Goal: Task Accomplishment & Management: Use online tool/utility

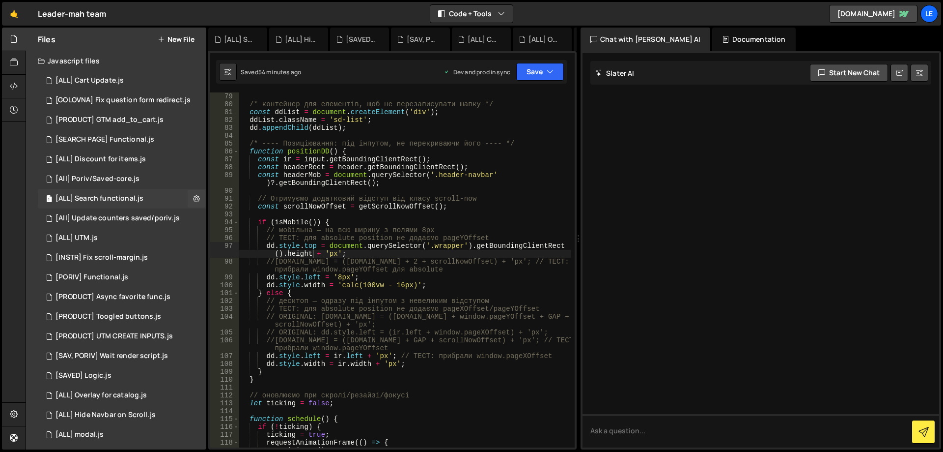
scroll to position [645, 0]
click at [124, 85] on div "1 [ALL] Cart Update.js 0" at bounding box center [122, 81] width 169 height 20
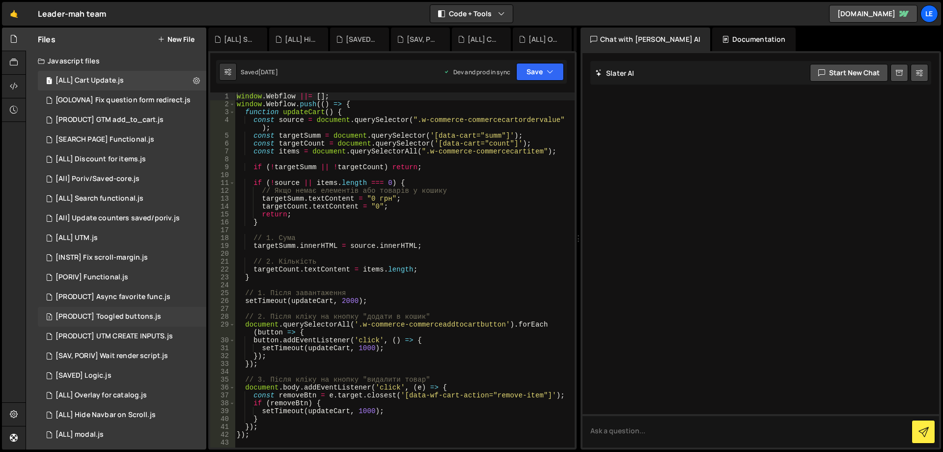
click at [139, 313] on div "[PRODUCT] Toogled buttons.js" at bounding box center [109, 316] width 106 height 9
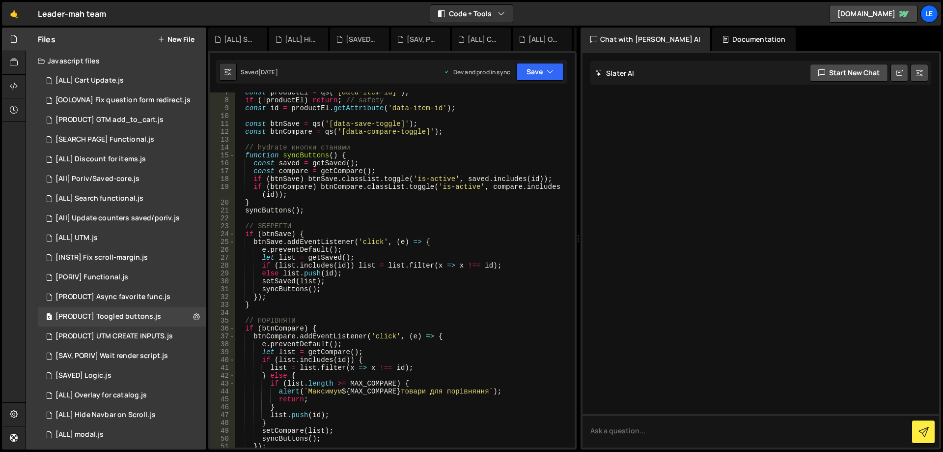
scroll to position [0, 0]
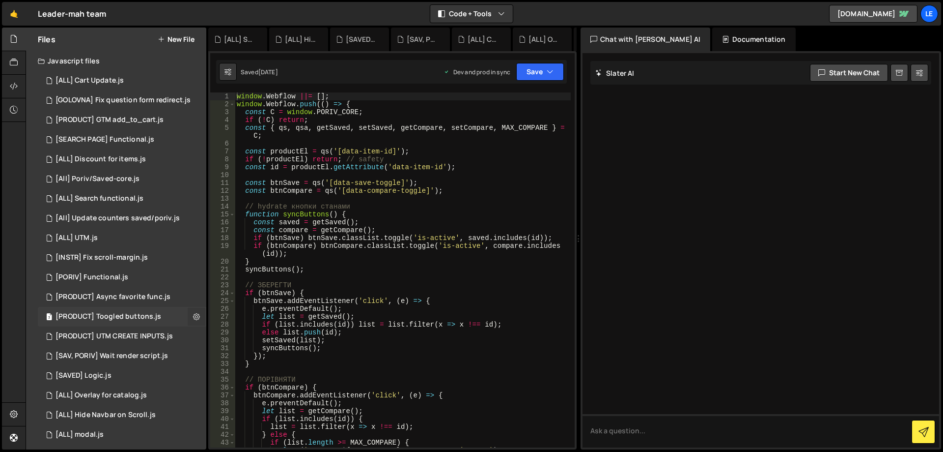
click at [193, 314] on icon at bounding box center [196, 316] width 7 height 9
type input "[PRODUCT] Toogled buttons"
radio input "true"
checkbox input "true"
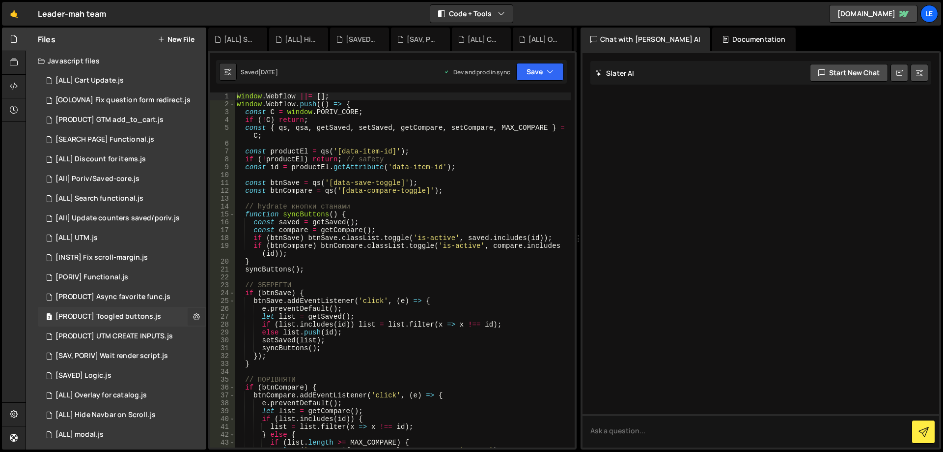
checkbox input "true"
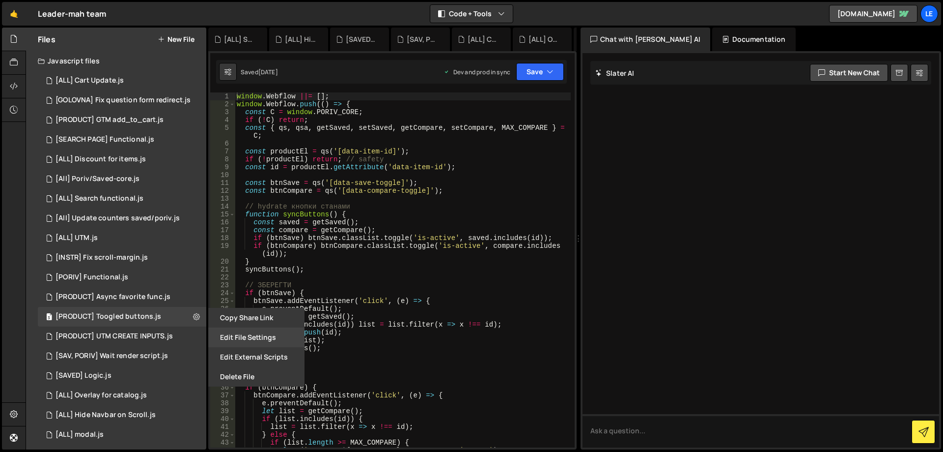
click at [226, 332] on button "Edit File Settings" at bounding box center [256, 337] width 96 height 20
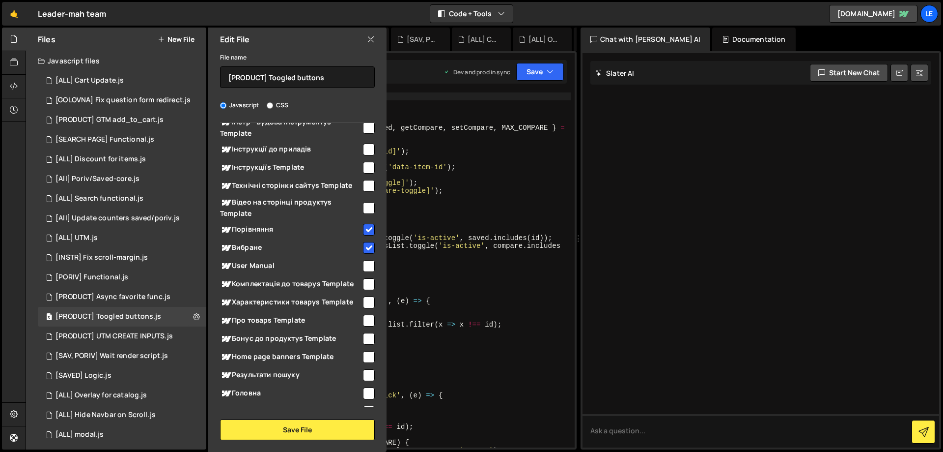
scroll to position [393, 0]
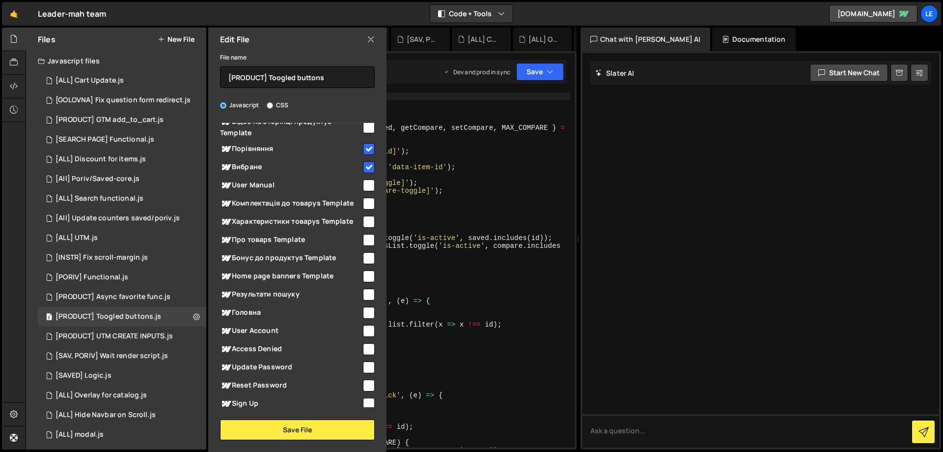
click at [365, 148] on input "checkbox" at bounding box center [369, 149] width 12 height 12
checkbox input "false"
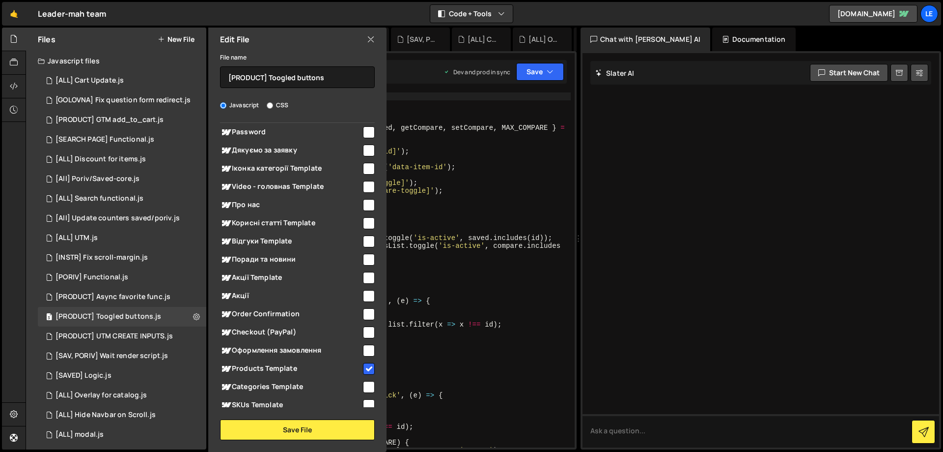
scroll to position [831, 0]
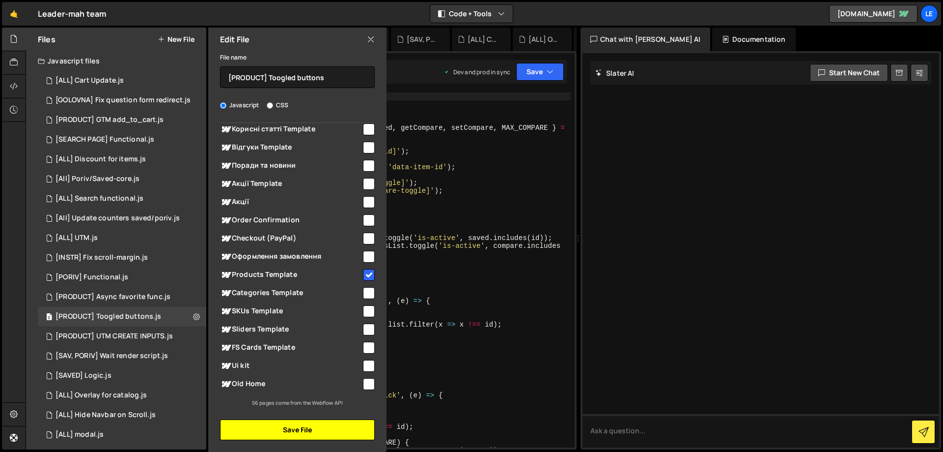
click at [301, 425] on button "Save File" at bounding box center [297, 429] width 155 height 21
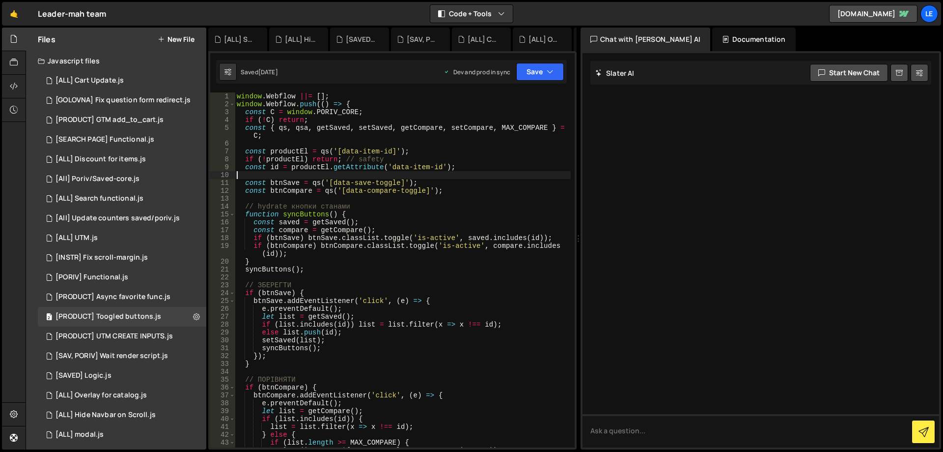
click at [508, 176] on div "window . Webflow ||= [ ] ; window . Webflow . push (( ) => { const C = window .…" at bounding box center [403, 277] width 336 height 370
click at [538, 71] on button "Save" at bounding box center [540, 72] width 48 height 18
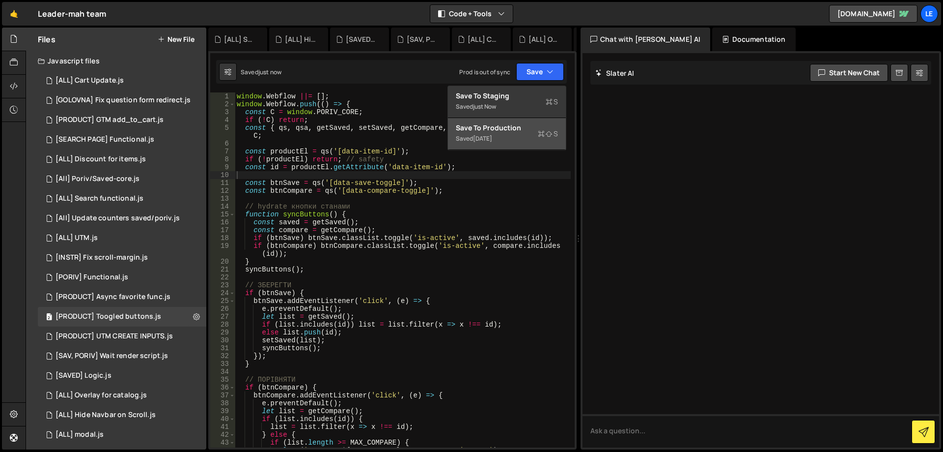
click at [492, 135] on div "[DATE]" at bounding box center [482, 138] width 19 height 8
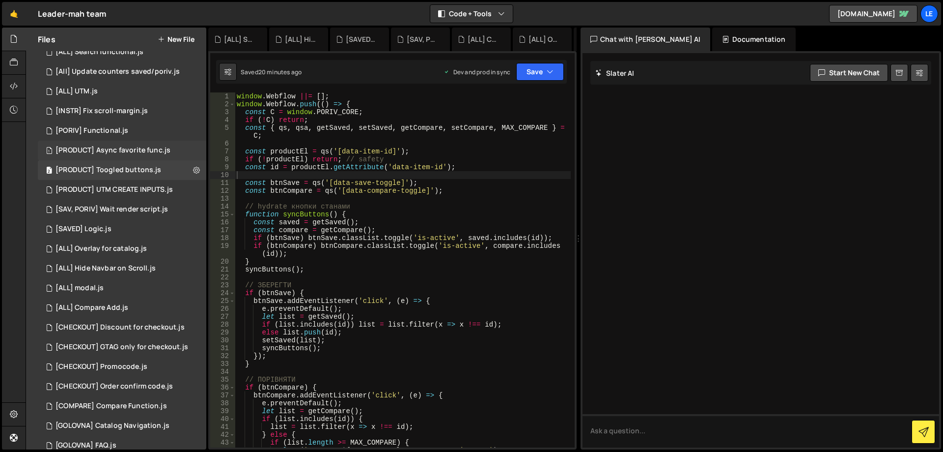
scroll to position [147, 0]
click at [148, 202] on div "2 [SAV, PORIV] Wait render script.js 0" at bounding box center [122, 208] width 169 height 20
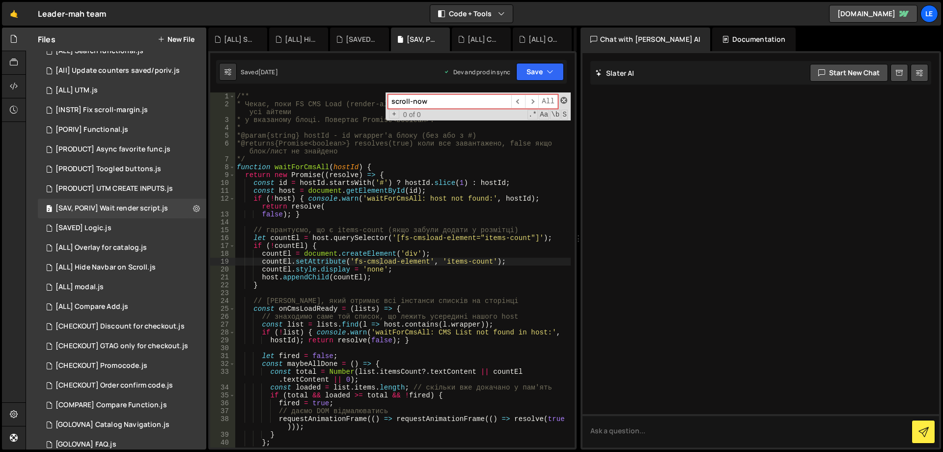
click at [562, 99] on span at bounding box center [564, 100] width 7 height 7
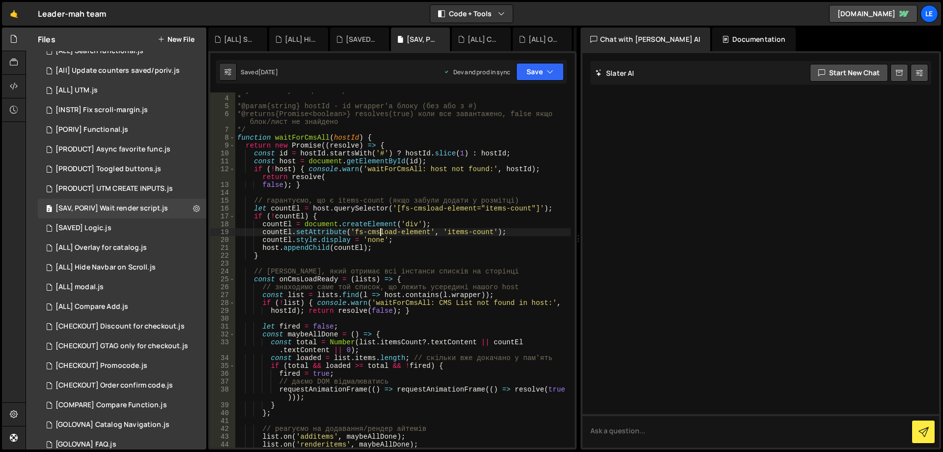
scroll to position [59, 0]
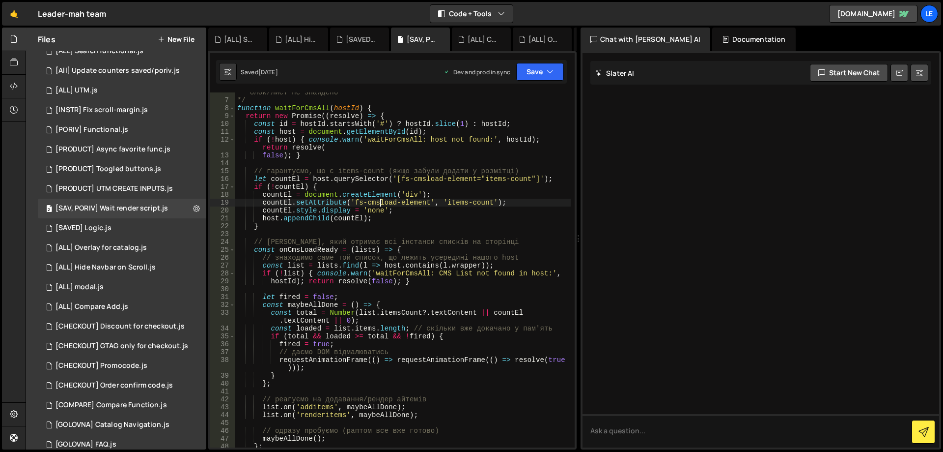
click at [429, 214] on div "* @returns {Promise<boolean>} resolves(true) коли все завантажено, false якщо б…" at bounding box center [403, 270] width 336 height 378
click at [421, 220] on div "* @returns {Promise<boolean>} resolves(true) коли все завантажено, false якщо б…" at bounding box center [403, 270] width 336 height 378
type textarea "host.appendChild(countEl);"
click at [193, 207] on icon at bounding box center [196, 207] width 7 height 9
type input "[SAV, PORIV] Wait render script"
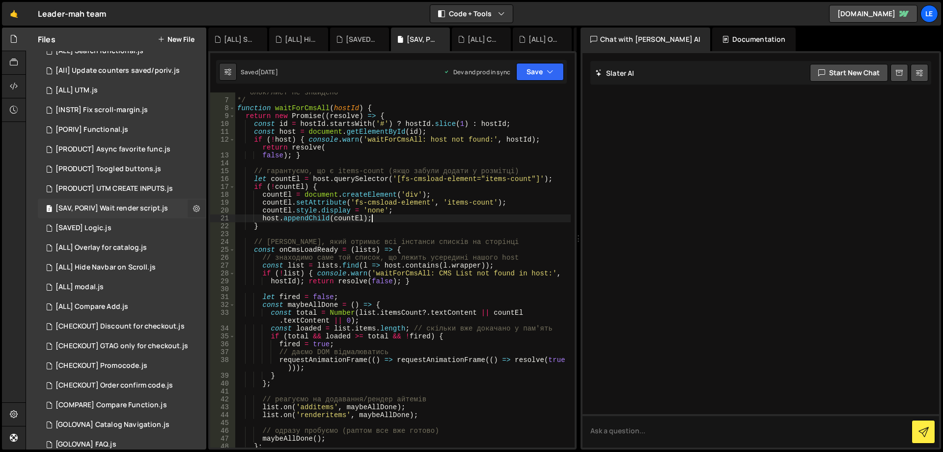
radio input "true"
checkbox input "true"
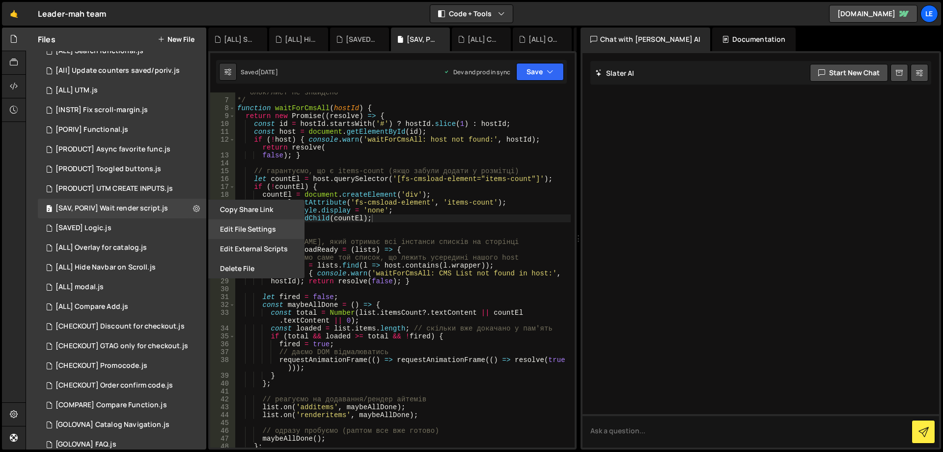
click at [239, 228] on button "Edit File Settings" at bounding box center [256, 229] width 96 height 20
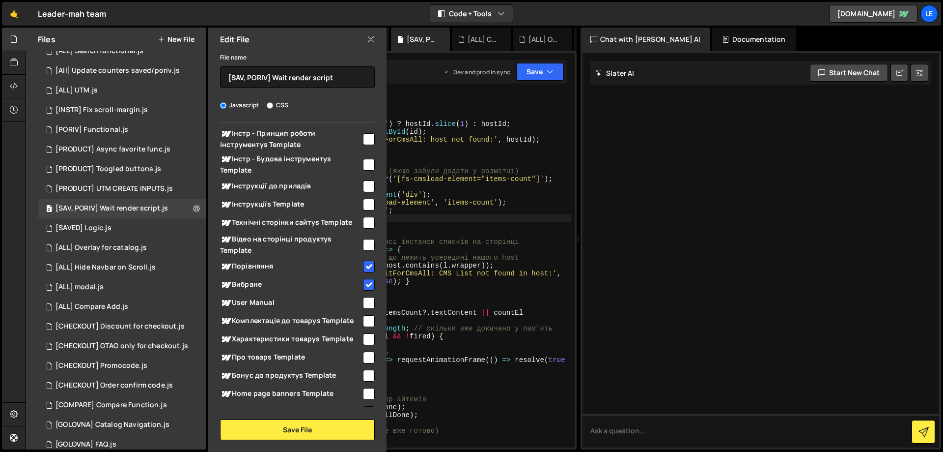
scroll to position [290, 0]
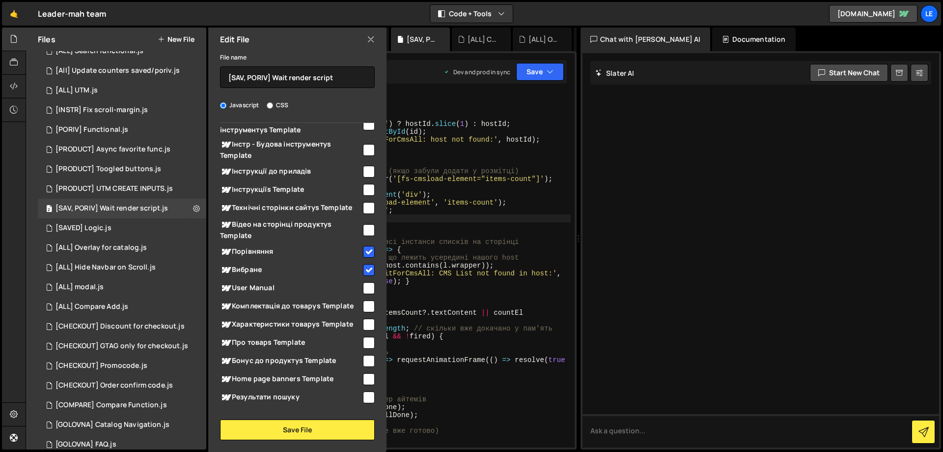
click at [364, 252] on input "checkbox" at bounding box center [369, 252] width 12 height 12
checkbox input "false"
click at [307, 425] on button "Save File" at bounding box center [297, 429] width 155 height 21
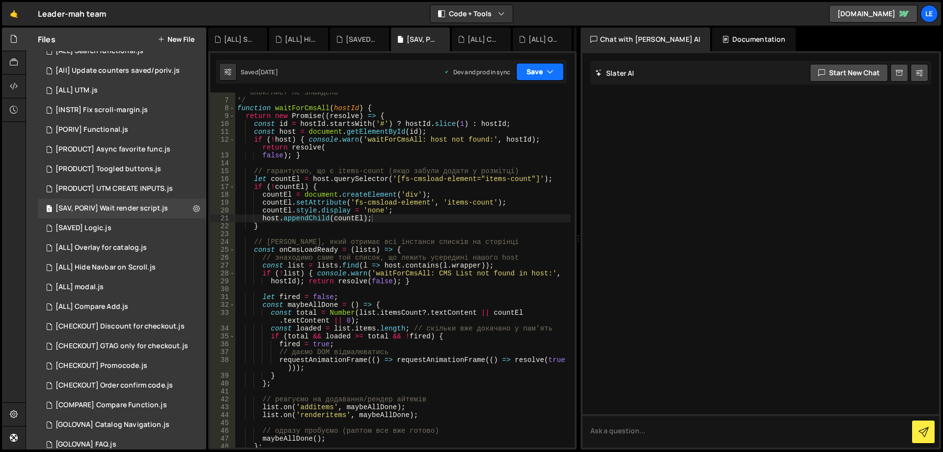
click at [548, 71] on icon "button" at bounding box center [550, 72] width 7 height 10
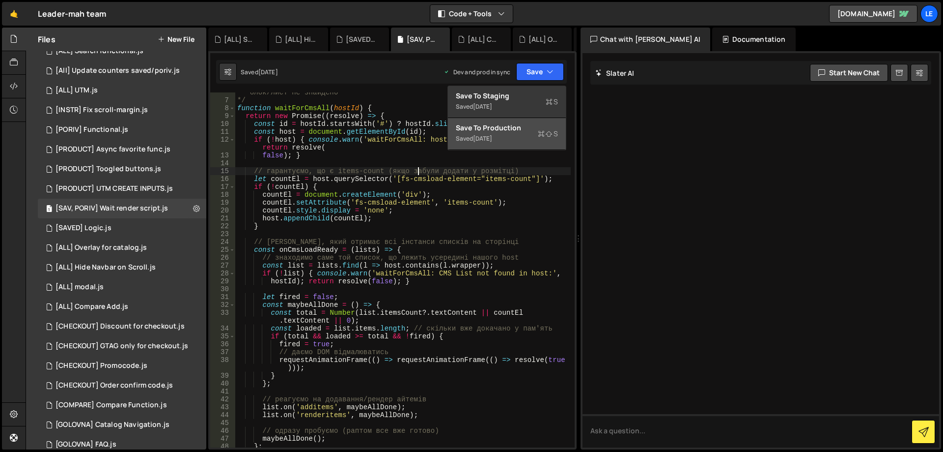
click at [416, 168] on div "* @returns {Promise<boolean>} resolves(true) коли все завантажено, false якщо б…" at bounding box center [403, 270] width 336 height 378
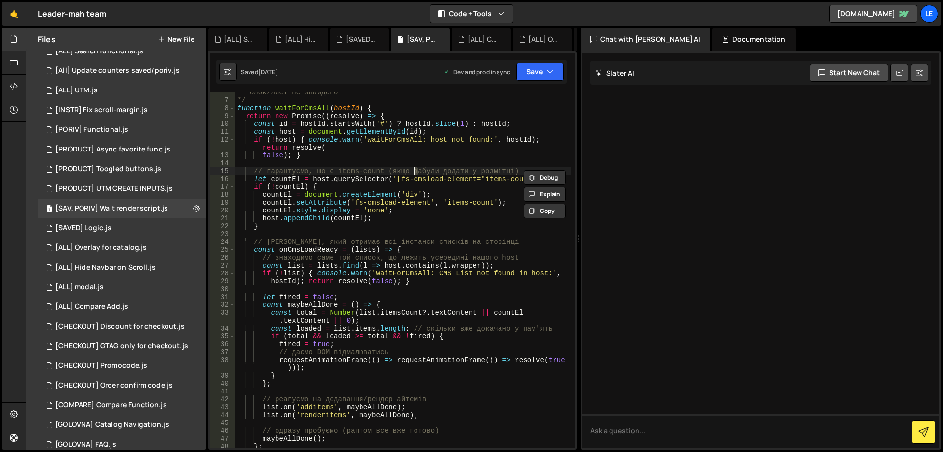
type textarea "false);"
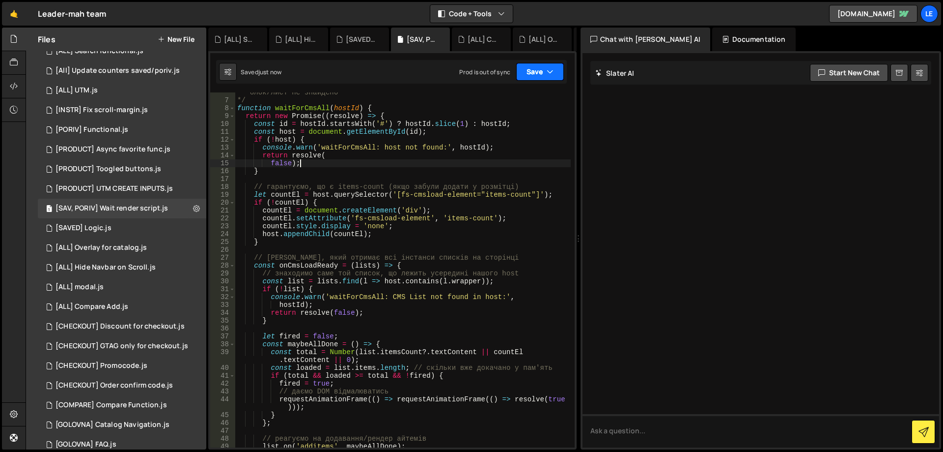
click at [532, 73] on button "Save" at bounding box center [540, 72] width 48 height 18
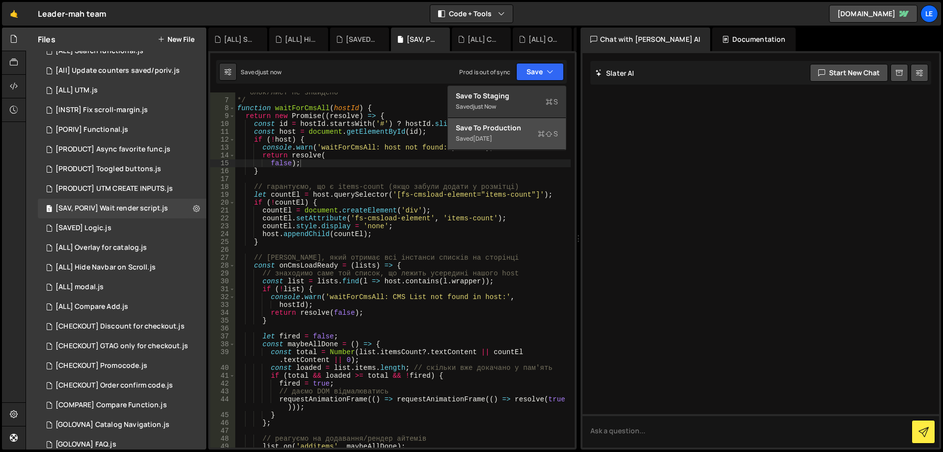
click at [516, 139] on div "Saved [DATE]" at bounding box center [507, 139] width 102 height 12
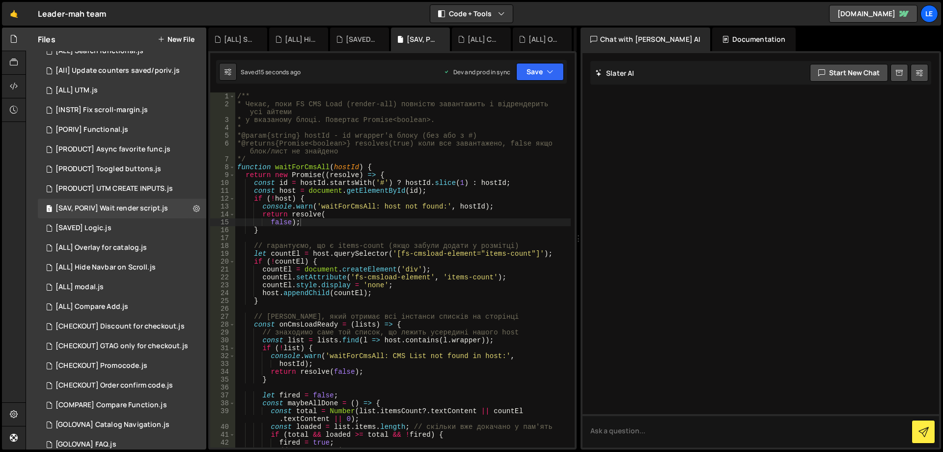
scroll to position [0, 0]
click at [144, 231] on div "1 [SAVED] Logic.js 0" at bounding box center [122, 228] width 169 height 20
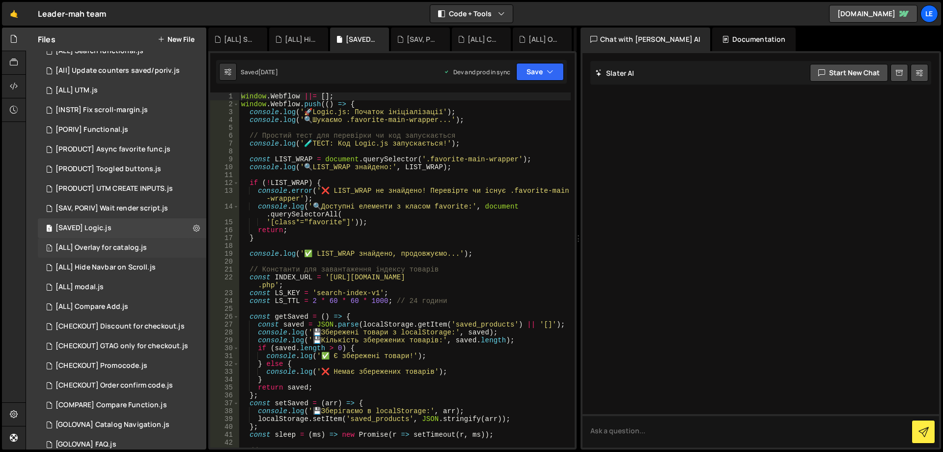
click at [133, 249] on div "[ALL] Overlay for catalog.js" at bounding box center [101, 247] width 91 height 9
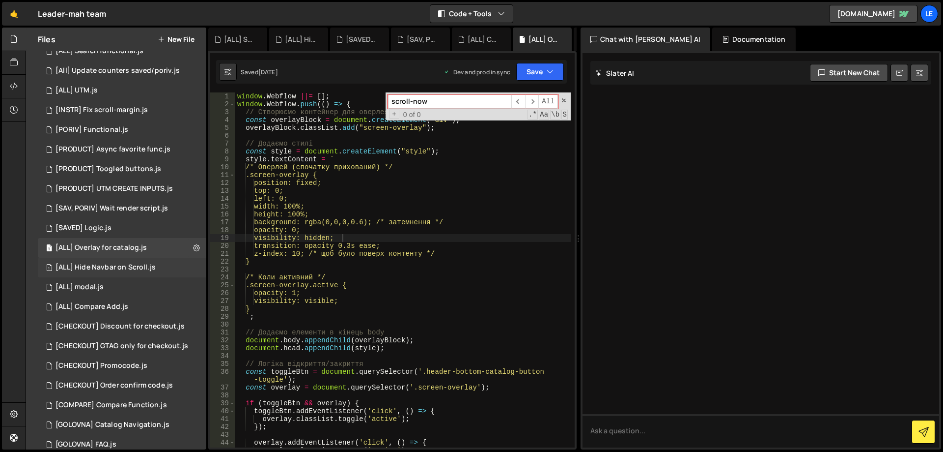
click at [134, 265] on div "[ALL] Hide Navbar on Scroll.js" at bounding box center [106, 267] width 100 height 9
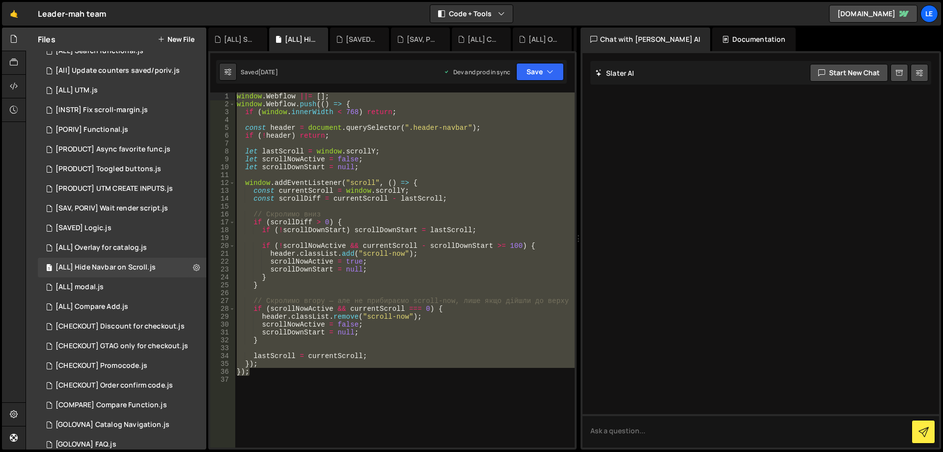
click at [479, 149] on div "window . Webflow ||= [ ] ; window . Webflow . push (( ) => { if ( window . inne…" at bounding box center [405, 269] width 340 height 355
type textarea "let lastScroll = window.scrollY;"
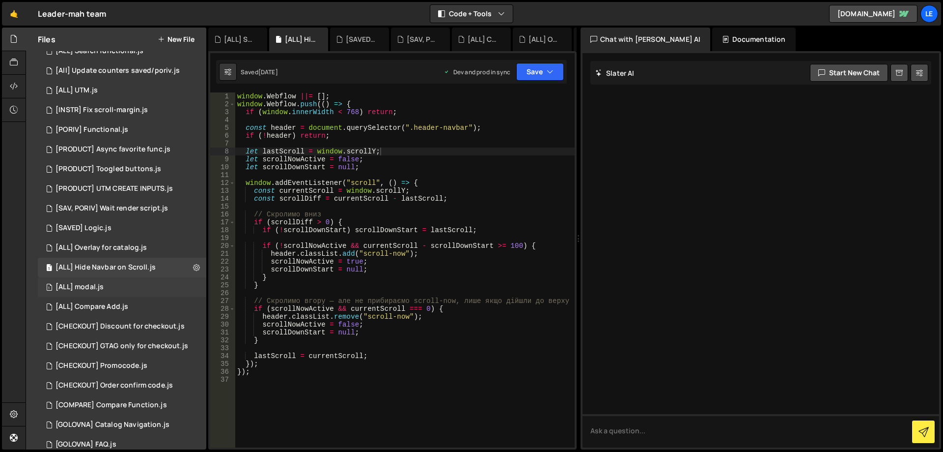
click at [124, 283] on div "1 [ALL] modal.js 0" at bounding box center [122, 287] width 169 height 20
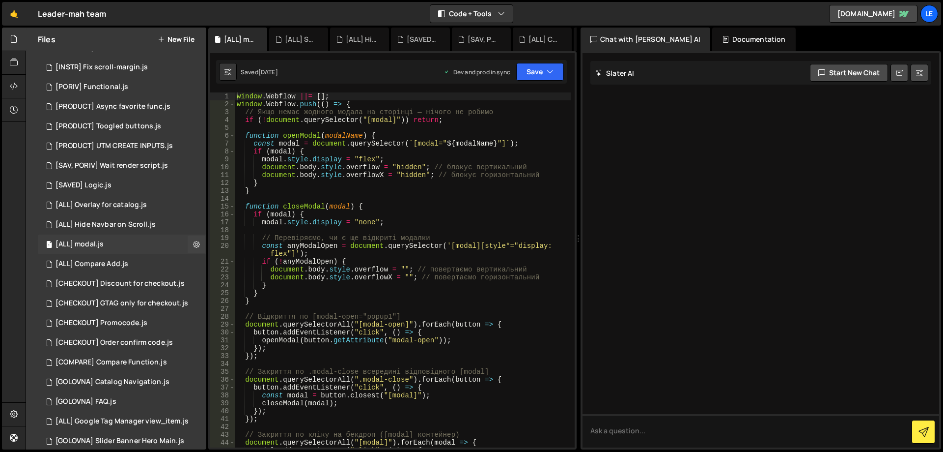
scroll to position [197, 0]
click at [135, 259] on div "0 [ALL] Compare Add.js 0" at bounding box center [122, 258] width 169 height 20
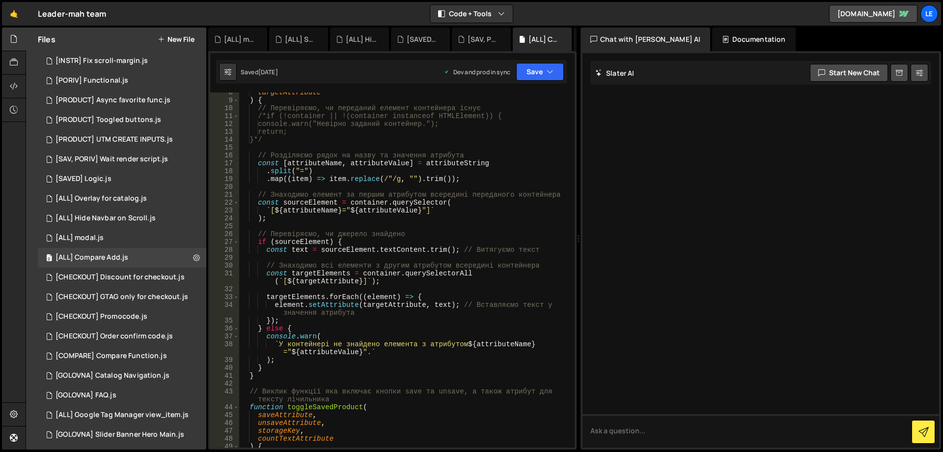
scroll to position [147, 0]
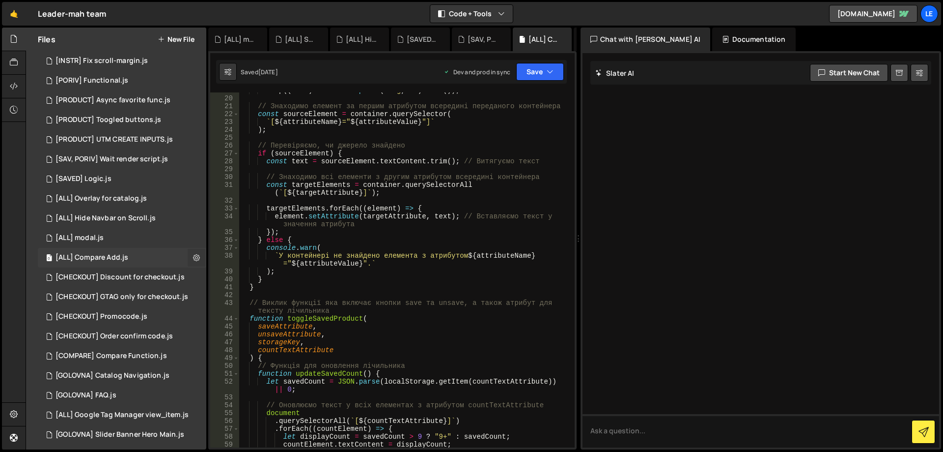
click at [193, 259] on icon at bounding box center [196, 257] width 7 height 9
type input "[ALL] Compare Add"
radio input "true"
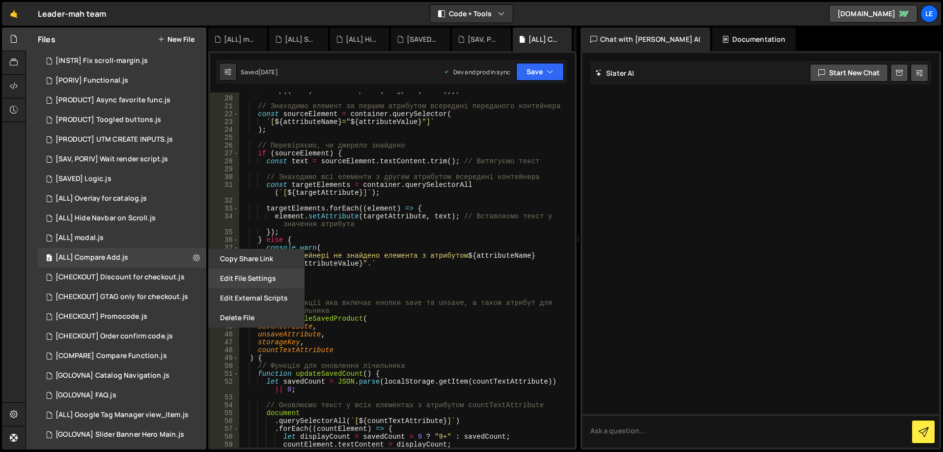
click at [242, 279] on button "Edit File Settings" at bounding box center [256, 278] width 96 height 20
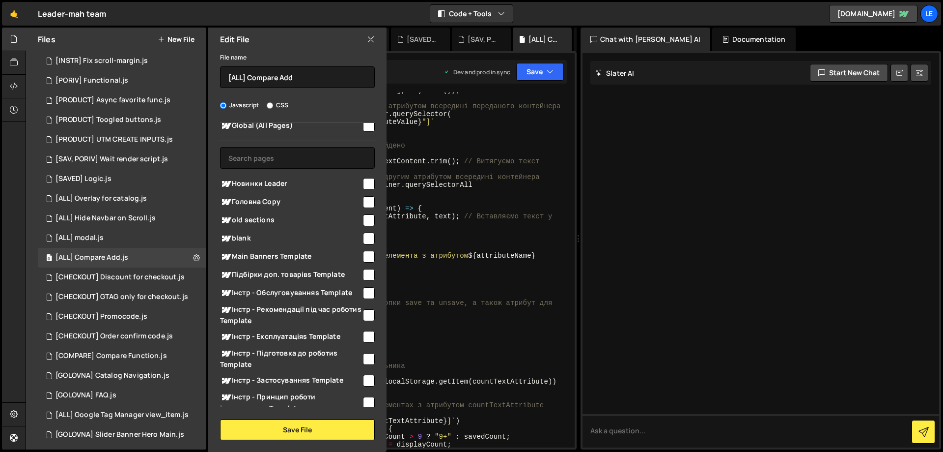
scroll to position [0, 0]
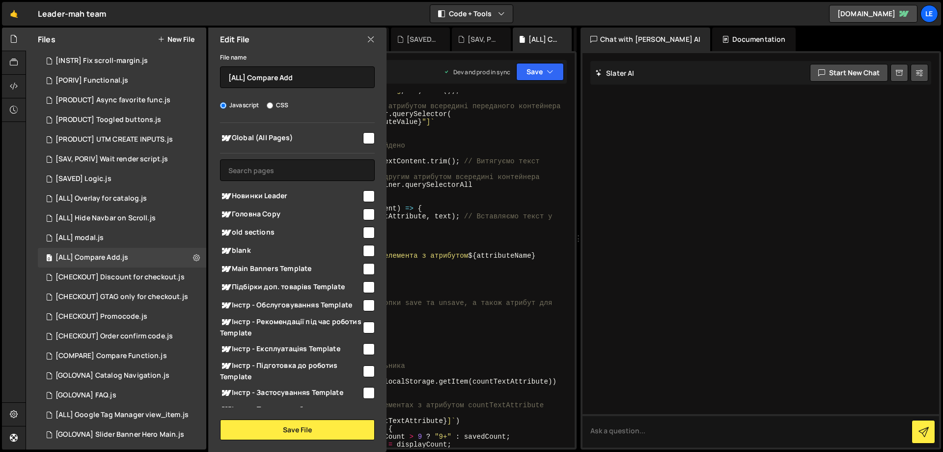
type textarea ");"
click at [465, 272] on div ". map (( item ) => item . replace ( /"/g , "" ) . trim ( )) ; // Знаходимо елем…" at bounding box center [405, 271] width 332 height 370
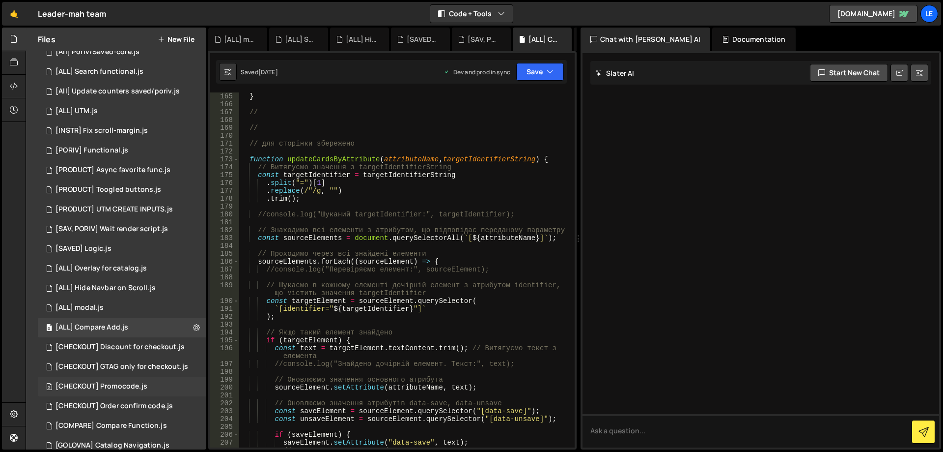
scroll to position [93, 0]
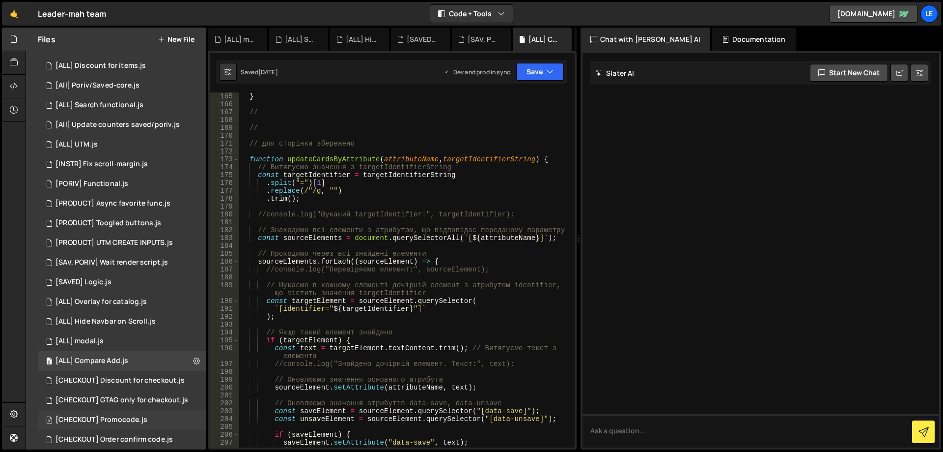
click at [140, 259] on div "[SAV, PORIV] Wait render script.js" at bounding box center [112, 262] width 113 height 9
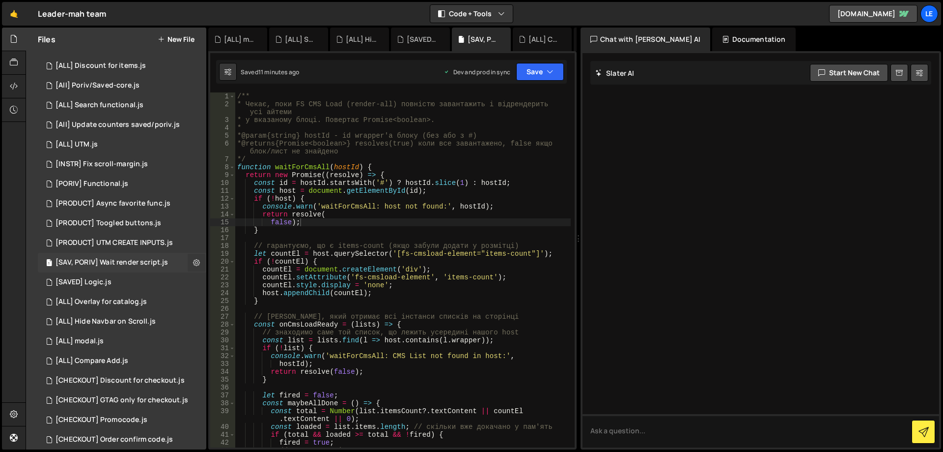
click at [196, 264] on icon at bounding box center [196, 261] width 7 height 9
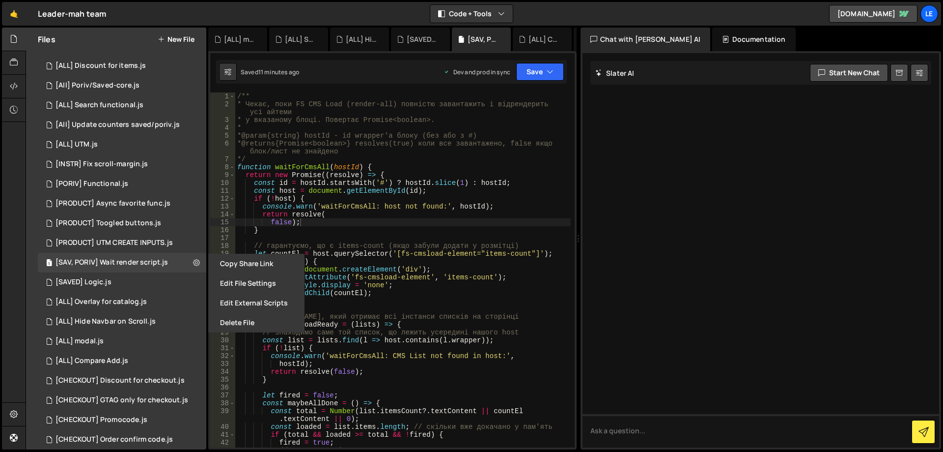
click at [235, 281] on button "Edit File Settings" at bounding box center [256, 283] width 96 height 20
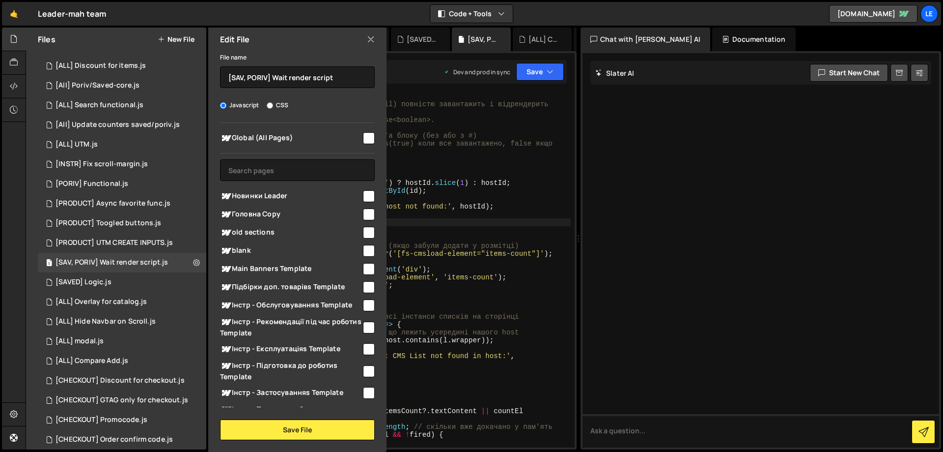
type textarea "if (!countEl) {"
click at [461, 258] on div "/** * Чекає, поки FS CMS Load (render-all) повністю завантажить і відрендерить …" at bounding box center [403, 281] width 336 height 378
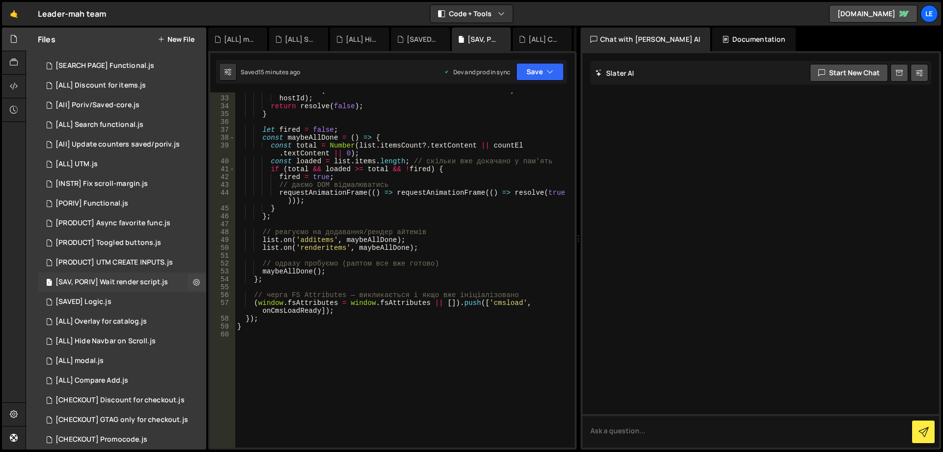
scroll to position [0, 0]
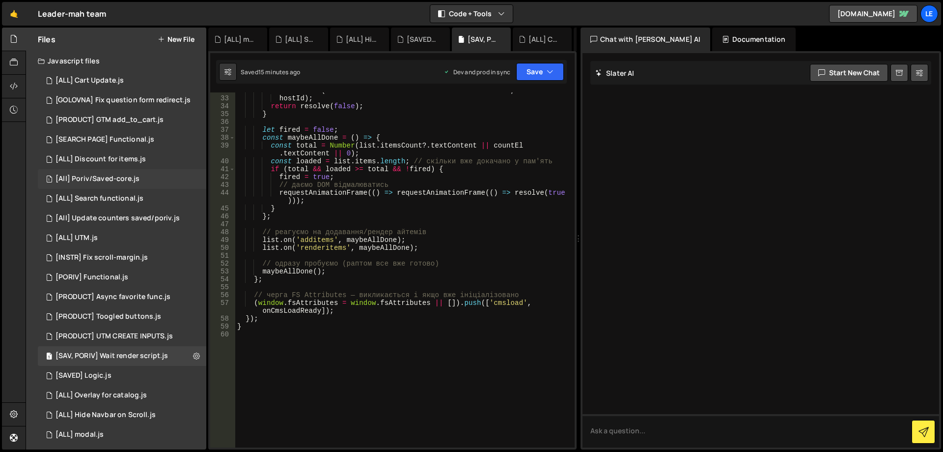
click at [149, 183] on div "1 [All] Poriv/Saved-core.js 0" at bounding box center [122, 179] width 169 height 20
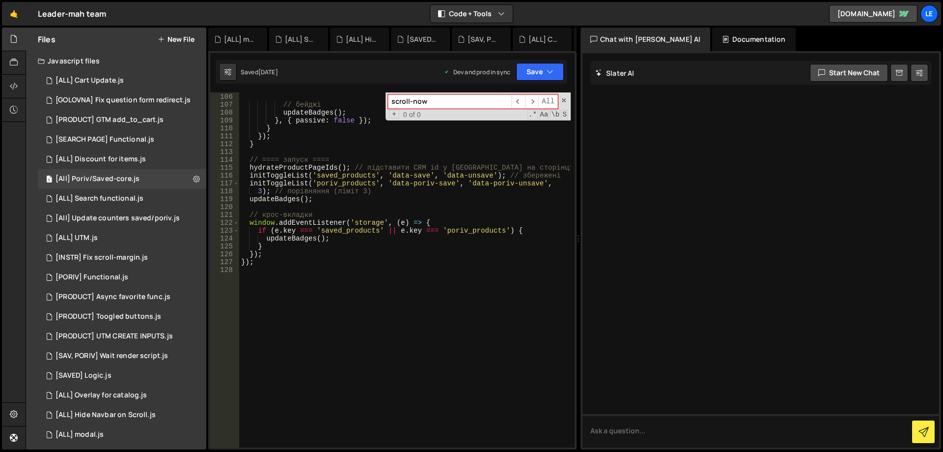
scroll to position [911, 0]
click at [564, 98] on span at bounding box center [564, 100] width 7 height 7
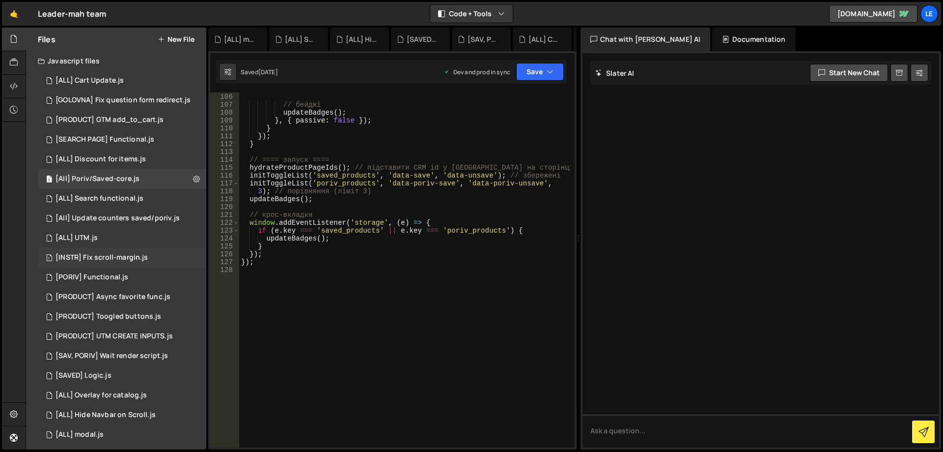
scroll to position [49, 0]
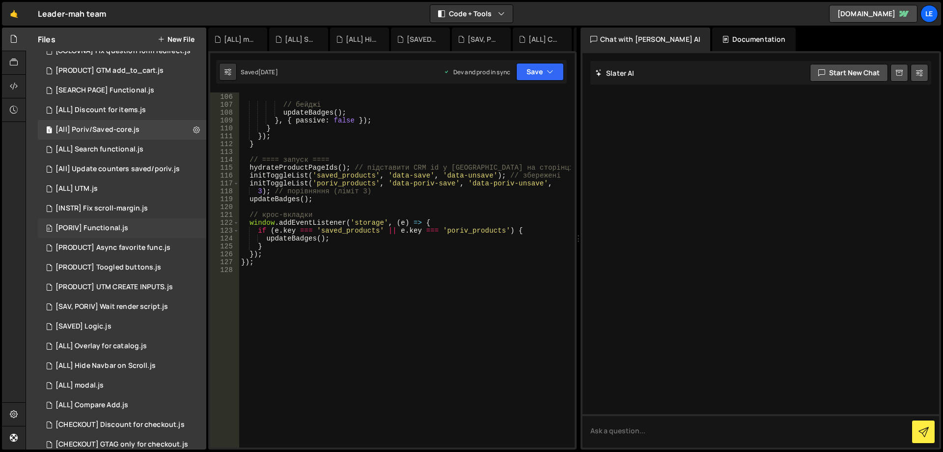
click at [134, 227] on div "0 [PORIV] Functional.js 0" at bounding box center [122, 228] width 169 height 20
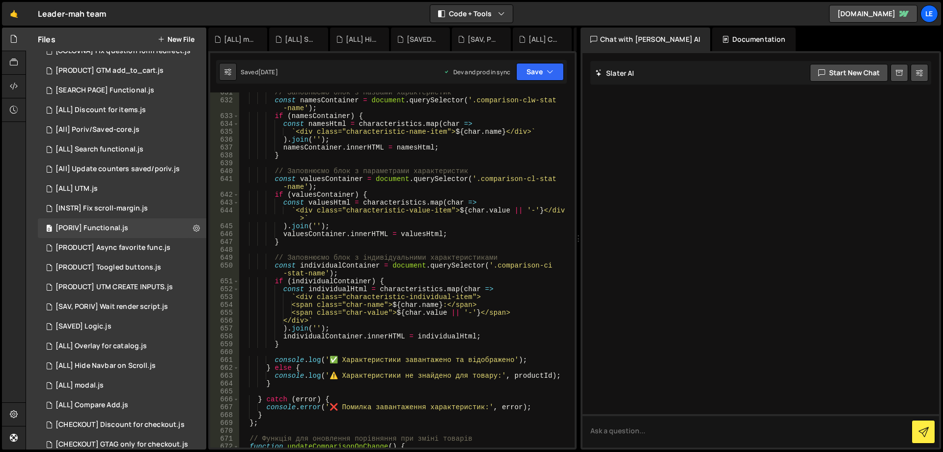
scroll to position [5058, 0]
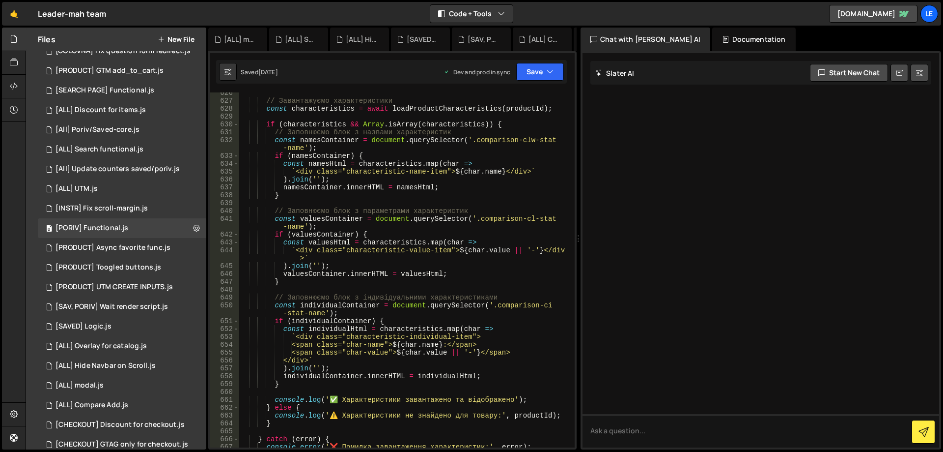
type textarea "const namesHtml = [DOMAIN_NAME](char =>"
click at [439, 161] on div "// Завантажуємо характеристики const characteristics = await loadProductCharact…" at bounding box center [405, 274] width 332 height 370
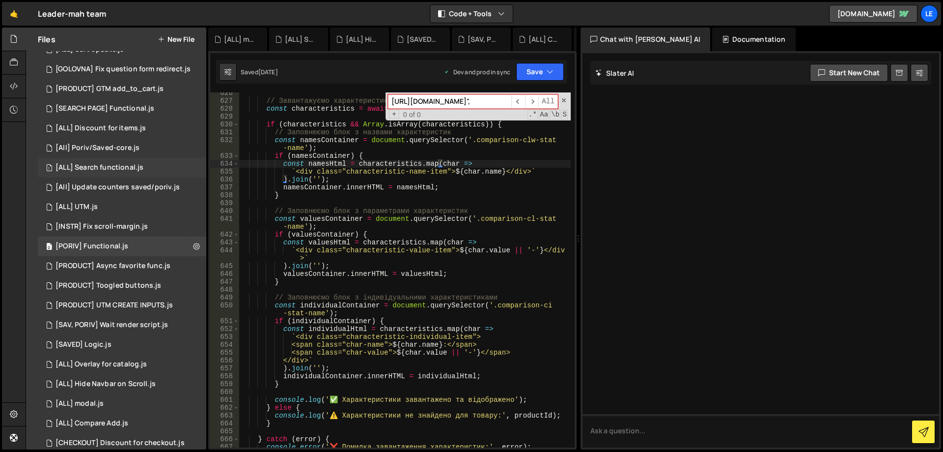
scroll to position [0, 0]
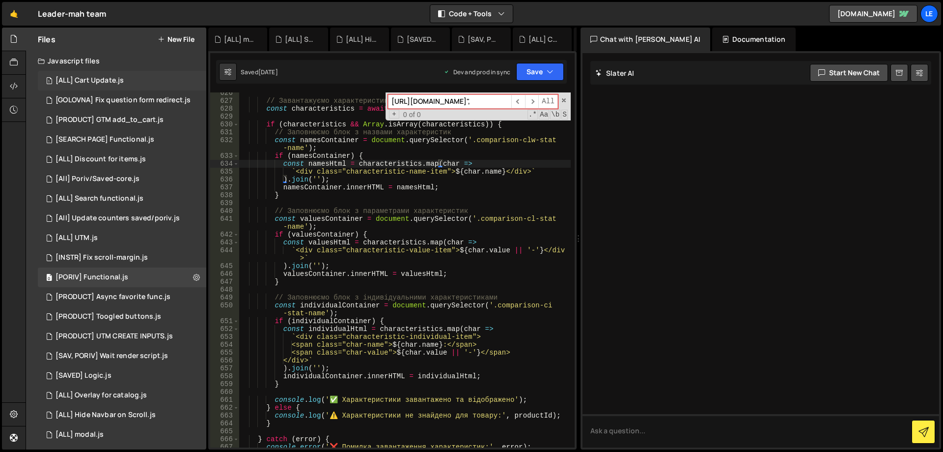
type input "[URL][DOMAIN_NAME]","
click at [128, 83] on div "1 [ALL] Cart Update.js 0" at bounding box center [122, 81] width 169 height 20
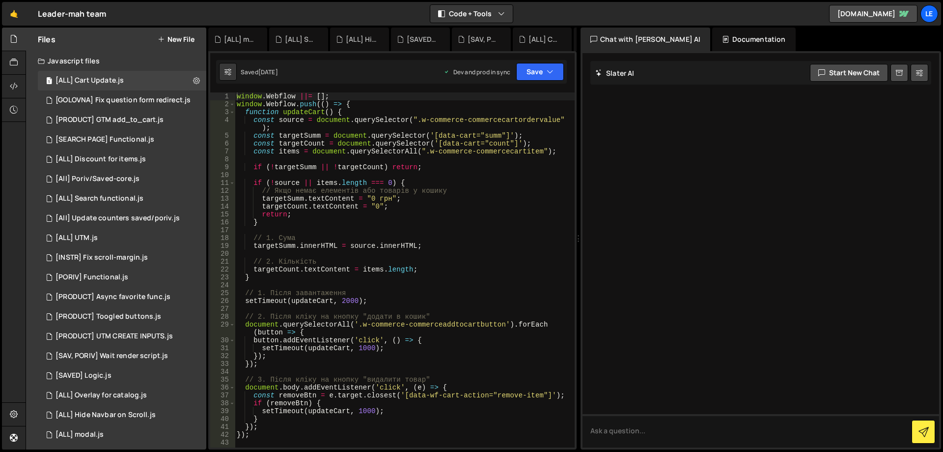
type textarea "const targetCount = document.querySelector('[data-cart="count"]');"
click at [310, 146] on div "window . Webflow ||= [ ] ; window . Webflow . push (( ) => { function updateCar…" at bounding box center [405, 277] width 340 height 370
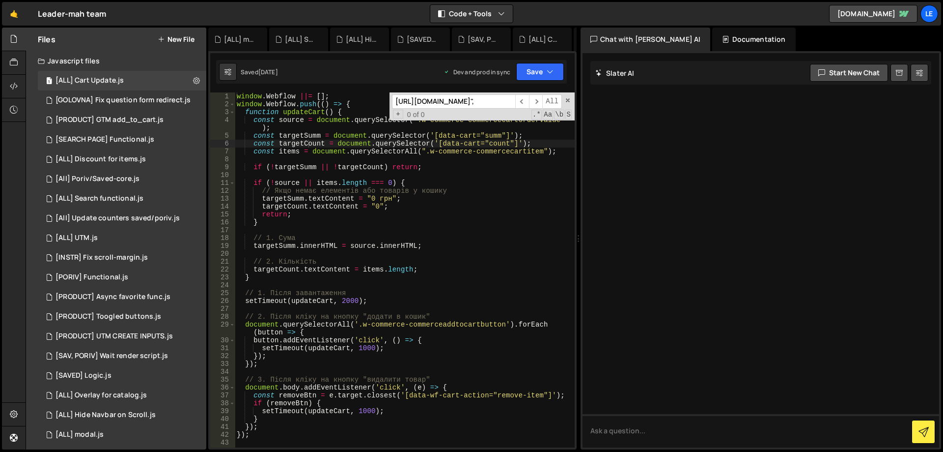
scroll to position [0, 94]
type input "[URL][DOMAIN_NAME]","
click at [143, 98] on div "[GOLOVNA] Fix question form redirect.js" at bounding box center [123, 100] width 135 height 9
type textarea "if (!form) return;"
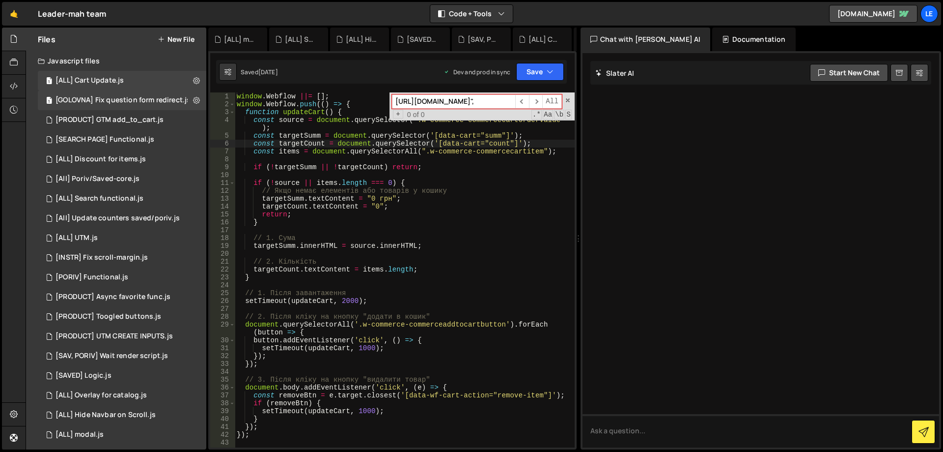
click at [0, 0] on div "window . Webflow = window . Webflow || [ ] ; window . Webflow . push (( ) => { …" at bounding box center [0, 0] width 0 height 0
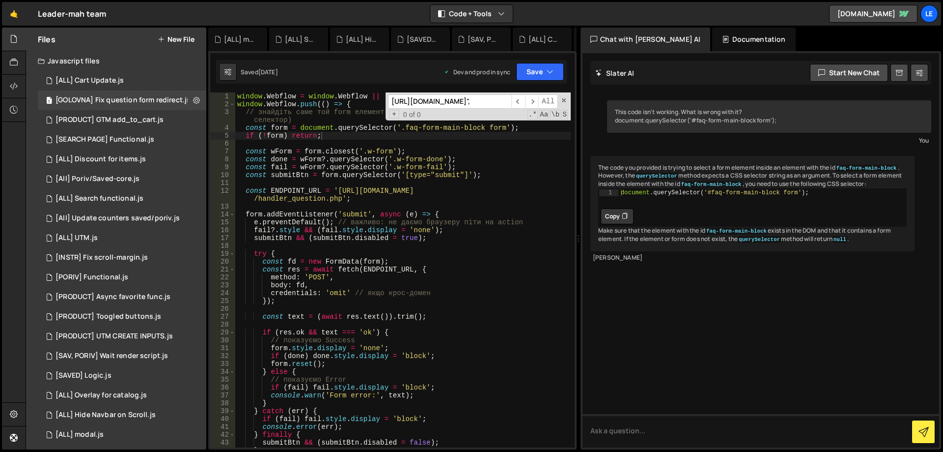
scroll to position [0, 94]
type input "[URL][DOMAIN_NAME]","
click at [137, 119] on div "[PRODUCT] GTM add_to_cart.js" at bounding box center [110, 119] width 108 height 9
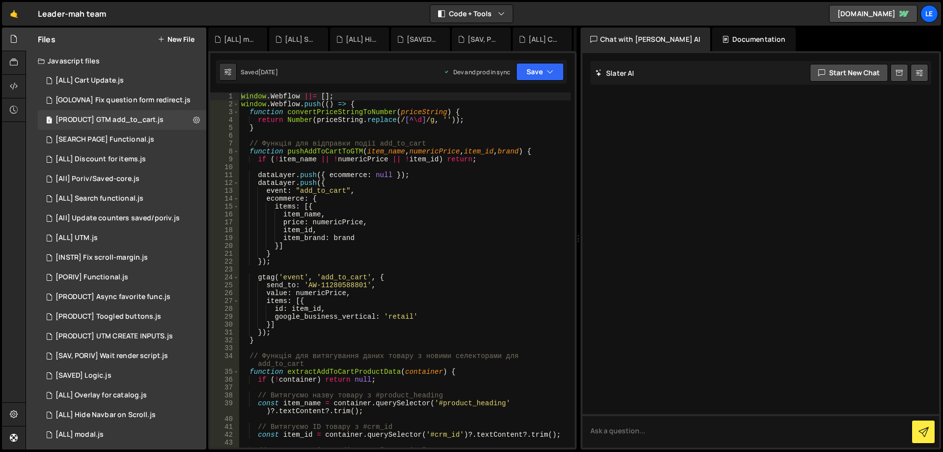
click at [350, 137] on div "window . Webflow ||= [ ] ; window . Webflow . push (( ) => { function convertPr…" at bounding box center [405, 277] width 332 height 370
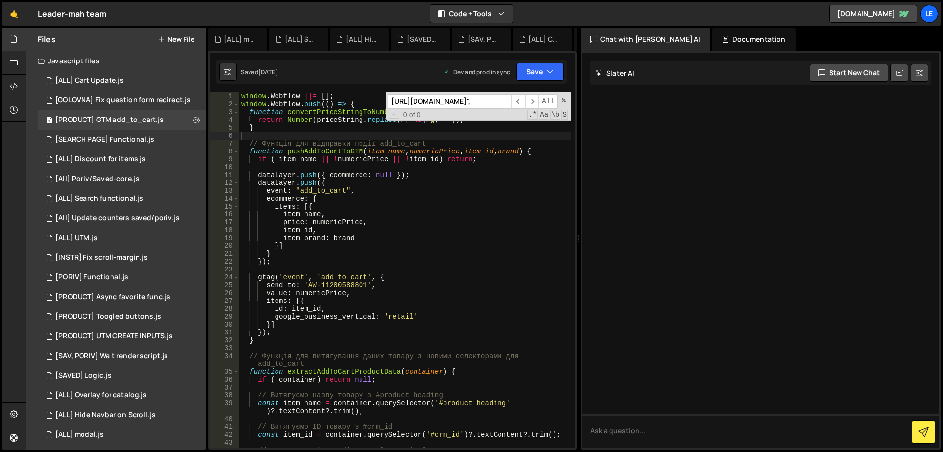
scroll to position [0, 94]
type input "[URL][DOMAIN_NAME]","
click at [127, 136] on div "[SEARCH PAGE] Functional.js" at bounding box center [105, 139] width 99 height 9
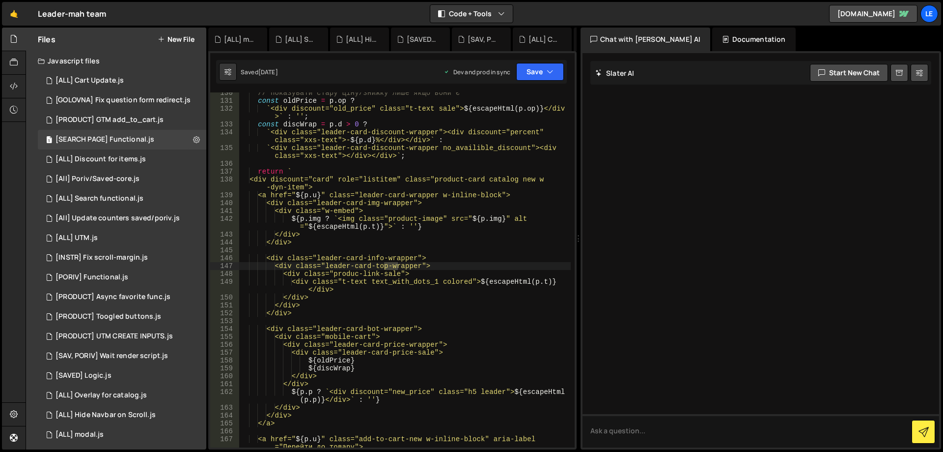
type textarea "`<div class="leader-card-discount-wrapper no_availible_discount"><div class="xx…"
click at [355, 157] on div "// показувати стару ціну/знижку лише якщо вони є const oldPrice = p . op ? ` <d…" at bounding box center [405, 274] width 332 height 370
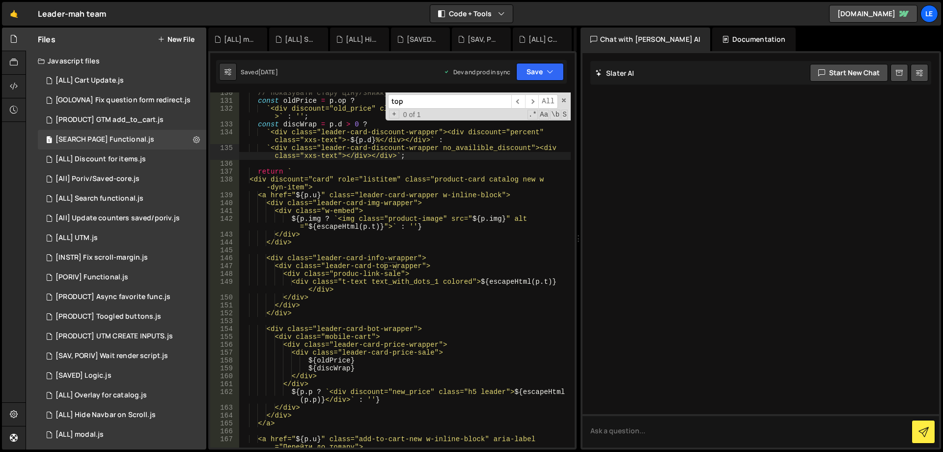
paste input "[URL][DOMAIN_NAME]","
type input "[URL][DOMAIN_NAME]","
click at [123, 158] on div "[ALL] Discount for items.js" at bounding box center [101, 159] width 90 height 9
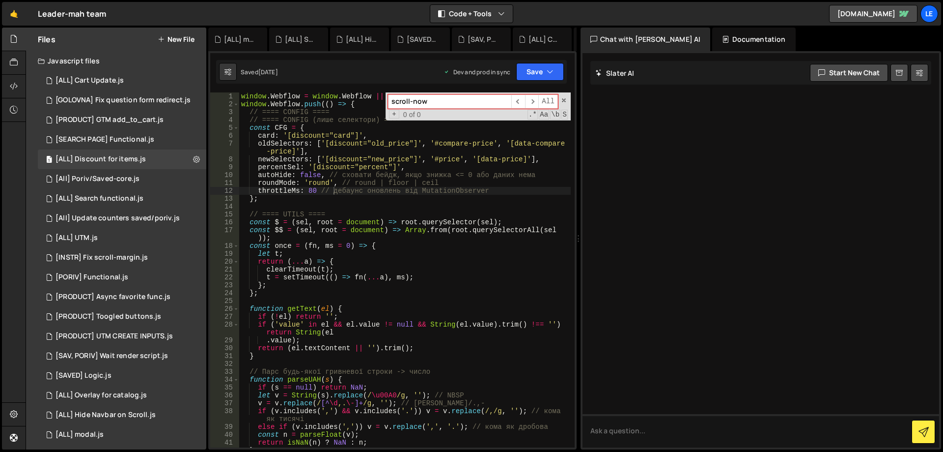
type textarea "percentSel: '[discount="percent"]',"
click at [366, 166] on div "window . Webflow = window . Webflow || [ ] ; window . Webflow . push (( ) => { …" at bounding box center [405, 277] width 332 height 370
paste input "[URL][DOMAIN_NAME]","
type input "[URL][DOMAIN_NAME]","
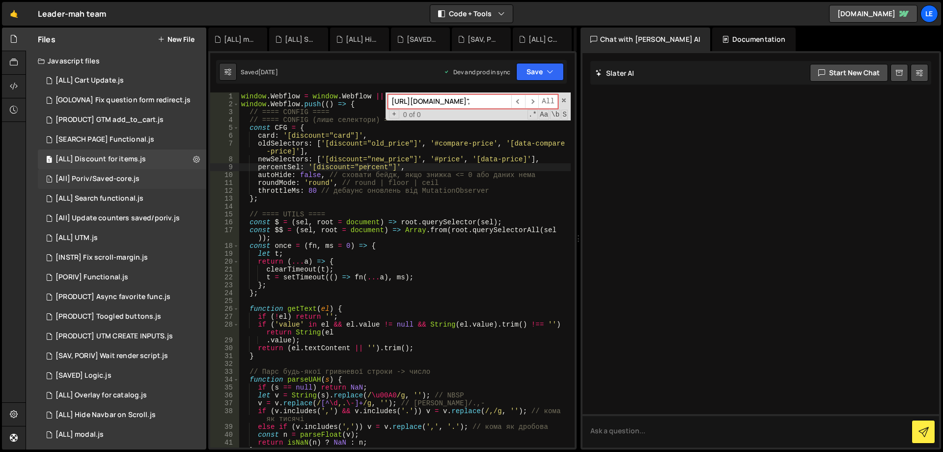
click at [132, 180] on div "[All] Poriv/Saved-core.js" at bounding box center [98, 178] width 84 height 9
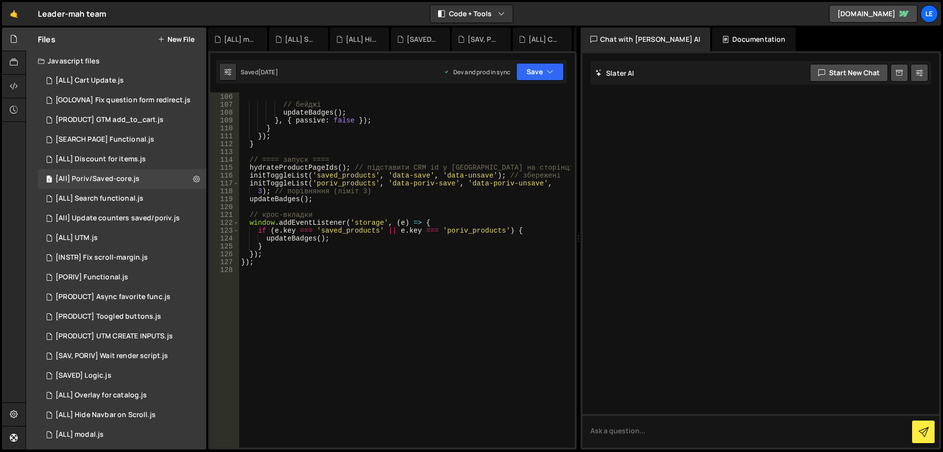
type textarea "initToggleList('poriv_products', 'data-poriv-save', 'data-poriv-unsave',"
click at [337, 182] on div "renderPairState ( wrapper , pid , saveAttr , unsaveAttr , list ) ; // бейджі up…" at bounding box center [405, 270] width 332 height 370
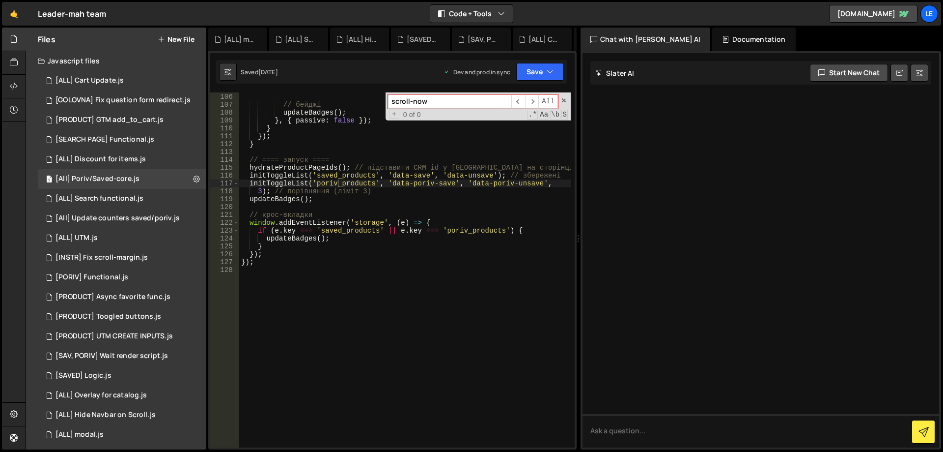
paste input "[URL][DOMAIN_NAME]","
type input "[URL][DOMAIN_NAME]","
click at [131, 197] on div "[ALL] Search functional.js" at bounding box center [100, 198] width 88 height 9
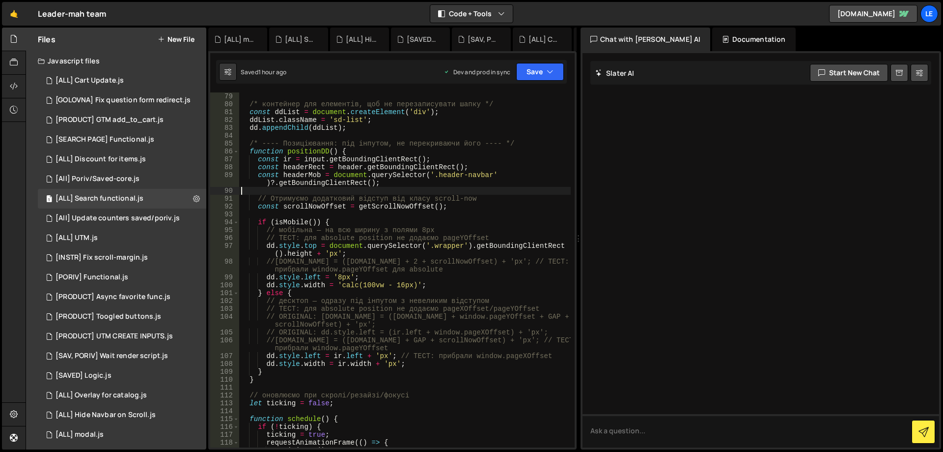
click at [386, 190] on div "/* контейнер для елементів, щоб не перезаписувати шапку */ const ddList = docum…" at bounding box center [405, 277] width 332 height 370
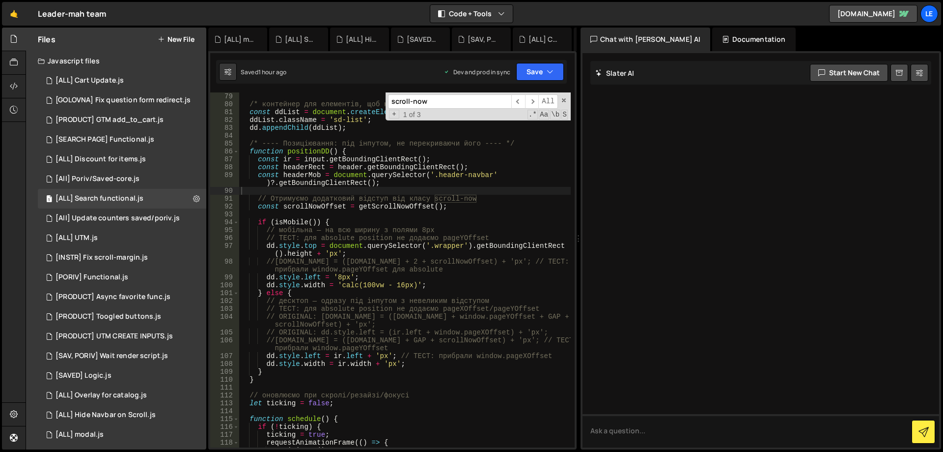
paste input "[URL][DOMAIN_NAME]","
type input "[URL][DOMAIN_NAME]","
click at [128, 215] on div "[All] Update counters saved/poriv.js" at bounding box center [118, 218] width 124 height 9
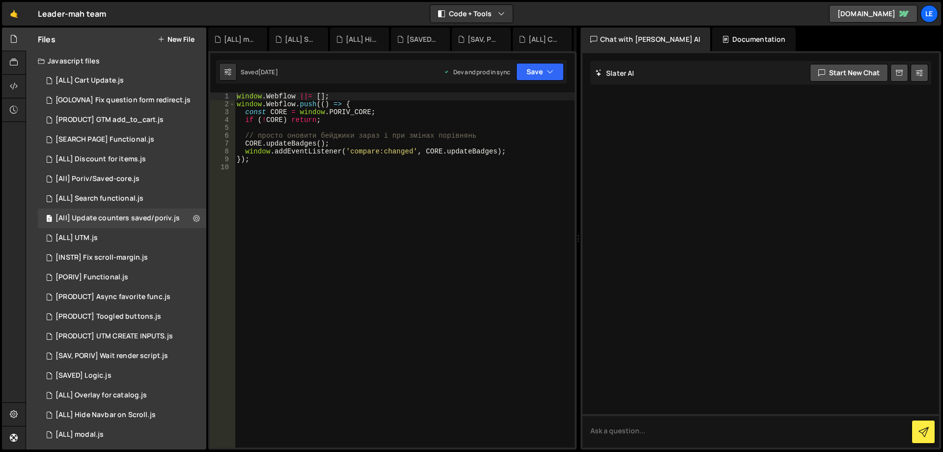
click at [448, 176] on div "window . Webflow ||= [ ] ; window . Webflow . push (( ) => { const CORE = windo…" at bounding box center [405, 277] width 340 height 370
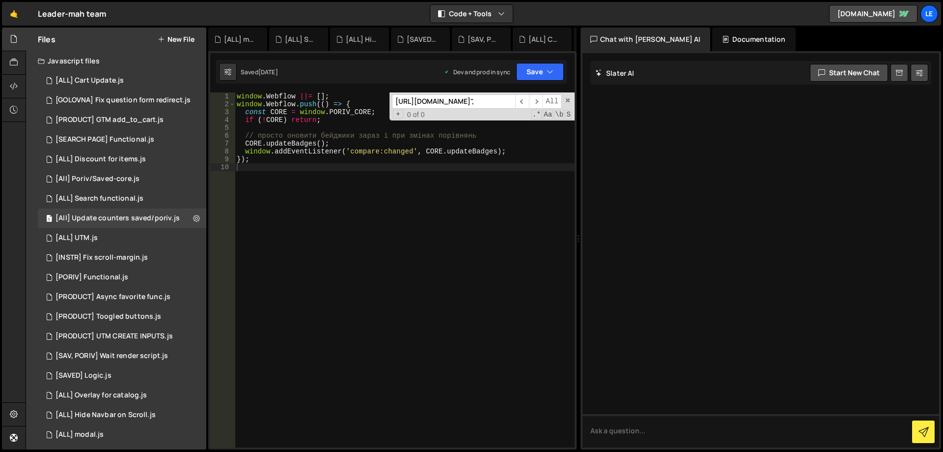
scroll to position [0, 94]
type input "[URL][DOMAIN_NAME]","
click at [126, 237] on div "1 [ALL] UTM.js 0" at bounding box center [122, 238] width 169 height 20
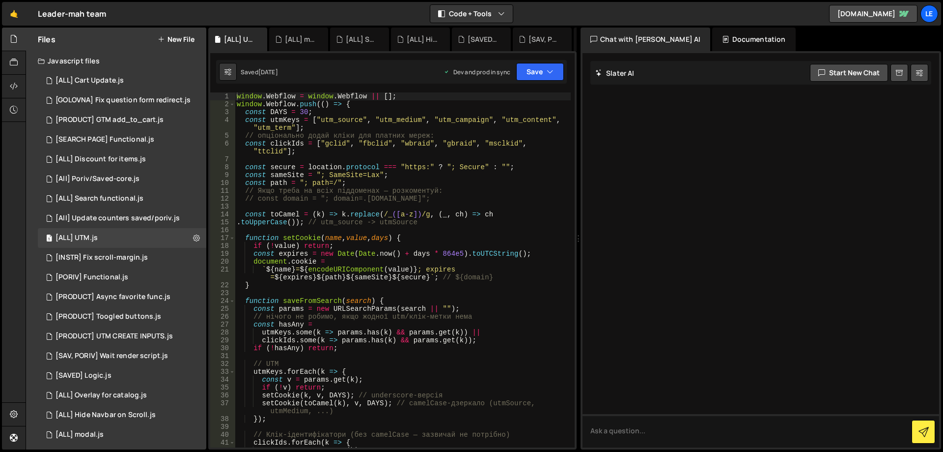
type textarea "// const domain = "; domain=.[DOMAIN_NAME]";"
click at [363, 200] on div "window . Webflow = window . Webflow || [ ] ; window . Webflow . push (( ) => { …" at bounding box center [403, 277] width 336 height 370
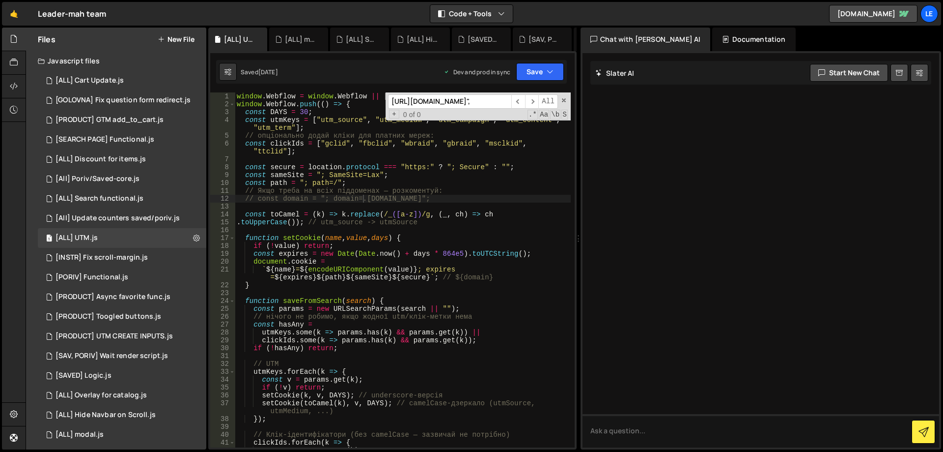
scroll to position [0, 94]
type input "[URL][DOMAIN_NAME]","
click at [144, 254] on div "[INSTR] Fix scroll-margin.js" at bounding box center [102, 257] width 92 height 9
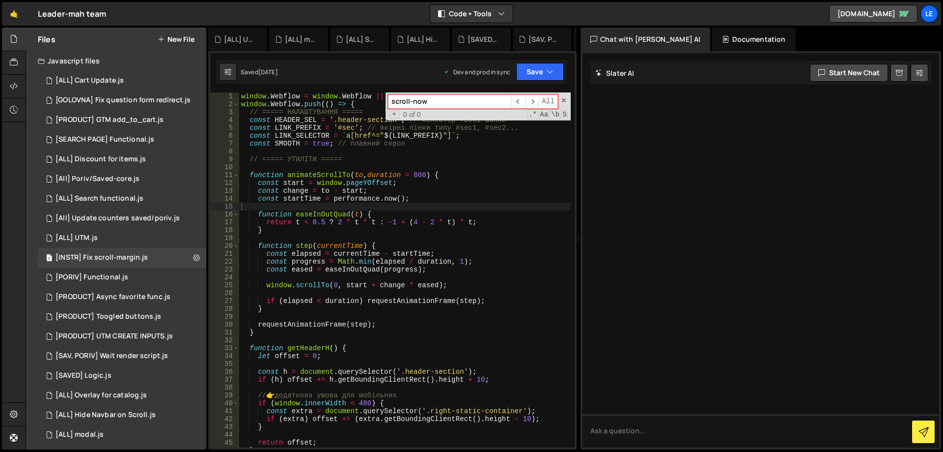
type textarea "}"
click at [362, 227] on div "window . Webflow = window . Webflow || [ ] ; window . Webflow . push (( ) => { …" at bounding box center [405, 277] width 332 height 370
paste input "[URL][DOMAIN_NAME]","
type input "[URL][DOMAIN_NAME]","
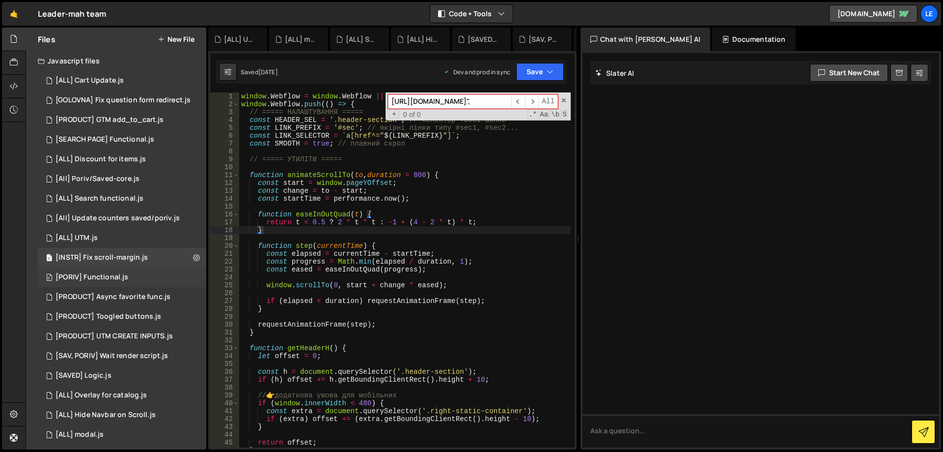
click at [130, 285] on div "0 [PORIV] Functional.js 0" at bounding box center [122, 277] width 169 height 20
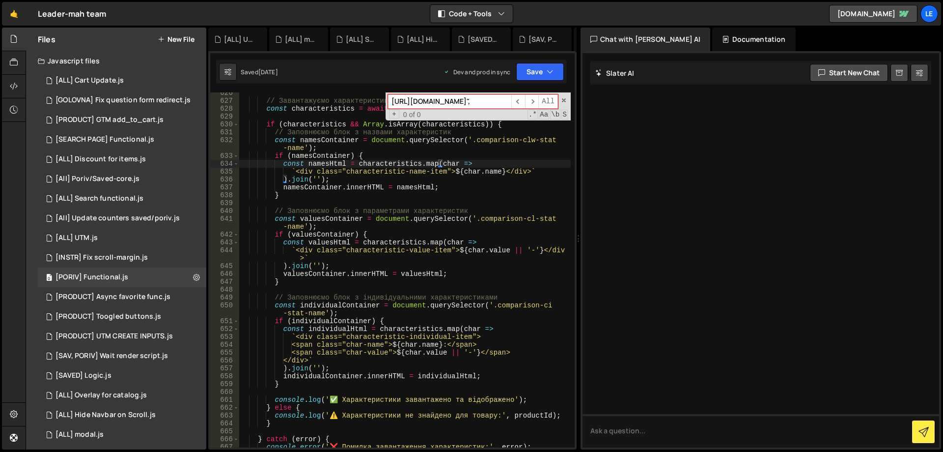
type textarea "const valuesContainer = document.querySelector('.comparison-cl-stat-name');"
click at [374, 224] on div "// Завантажуємо характеристики const characteristics = await loadProductCharact…" at bounding box center [405, 274] width 332 height 370
click at [129, 299] on div "[PRODUCT] Async favorite func.js" at bounding box center [113, 296] width 115 height 9
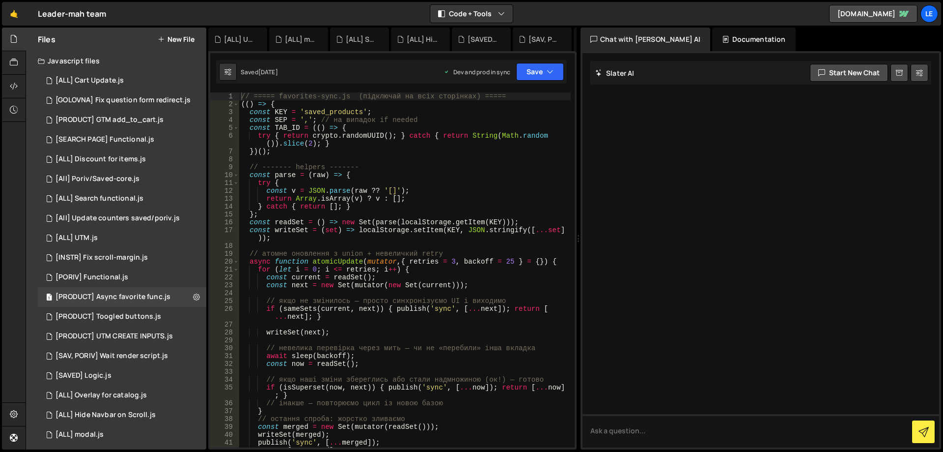
type textarea "const writeSet = (set) => localStorage.setItem(KEY, JSON.stringify([...set]));"
click at [368, 233] on div "// ===== favorites-sync.js (підключай на всіх сторінках) ===== (( ) => { const …" at bounding box center [405, 277] width 332 height 370
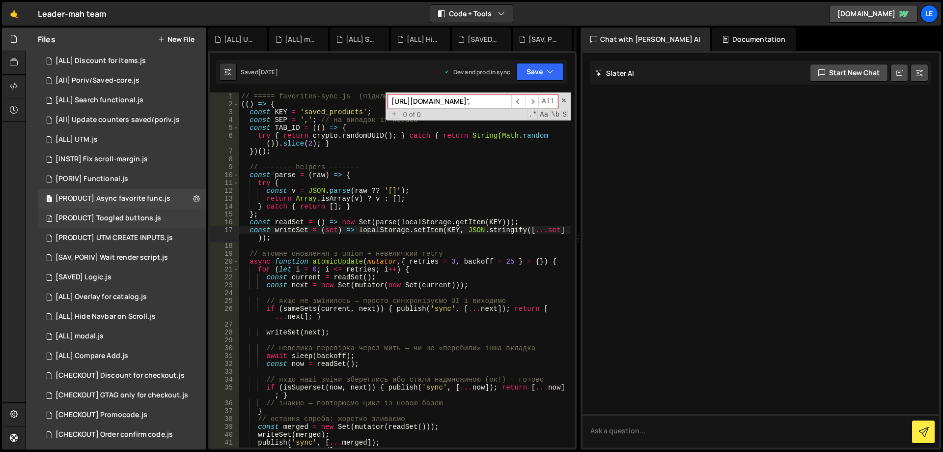
type input "[URL][DOMAIN_NAME]","
click at [139, 213] on div "2 [PRODUCT] Toogled buttons.js 0" at bounding box center [122, 218] width 169 height 20
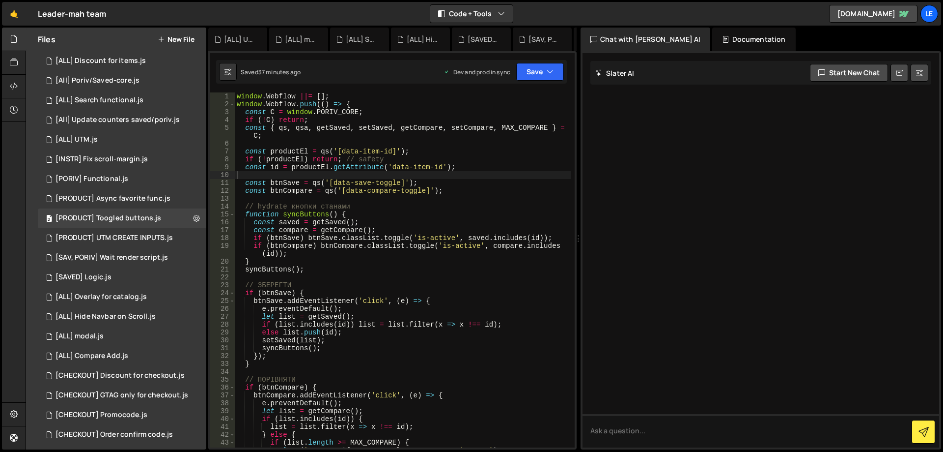
type textarea "function syncButtons() {"
click at [349, 212] on div "window . Webflow ||= [ ] ; window . Webflow . push (( ) => { const C = window .…" at bounding box center [403, 277] width 336 height 370
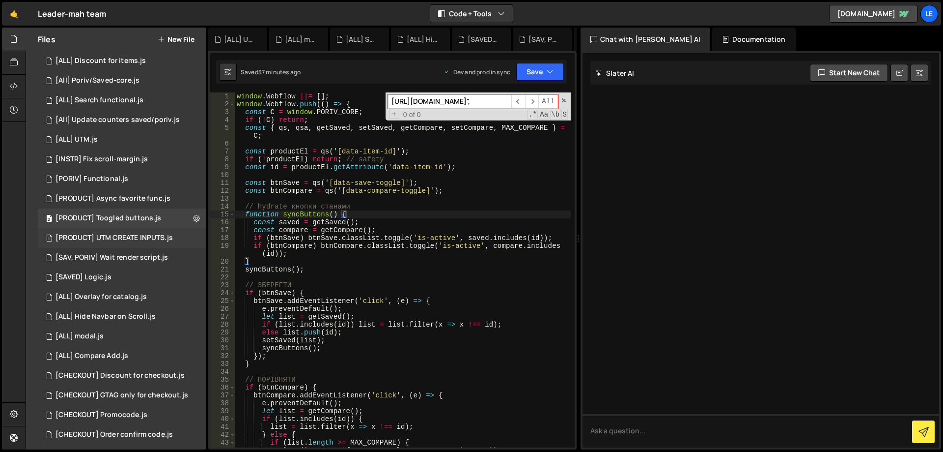
type input "[URL][DOMAIN_NAME]","
click at [132, 237] on div "[PRODUCT] UTM CREATE INPUTS.js" at bounding box center [114, 237] width 117 height 9
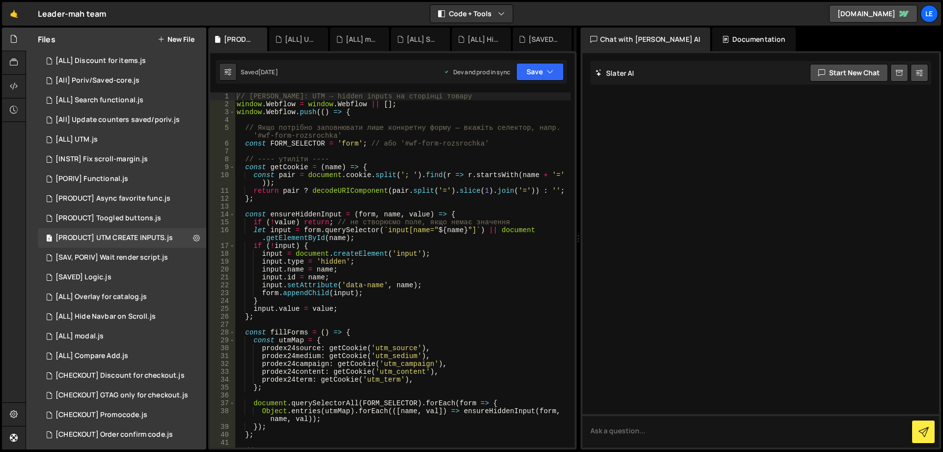
type textarea "const ensureHiddenInput = (form, name, value) => {"
click at [367, 214] on div "// [PERSON_NAME]: UTM → hidden inputs на сторінці товару window . Webflow = win…" at bounding box center [403, 277] width 336 height 370
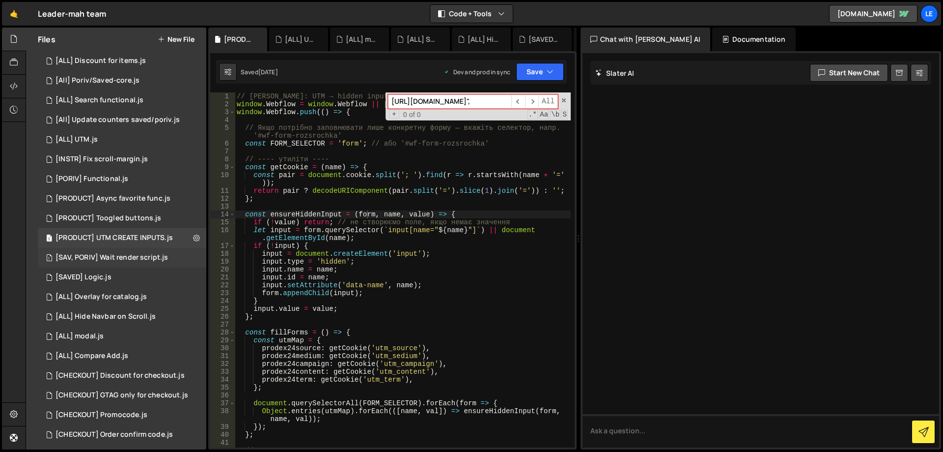
type input "[URL][DOMAIN_NAME]","
click at [130, 253] on div "[SAV, PORIV] Wait render script.js" at bounding box center [112, 257] width 113 height 9
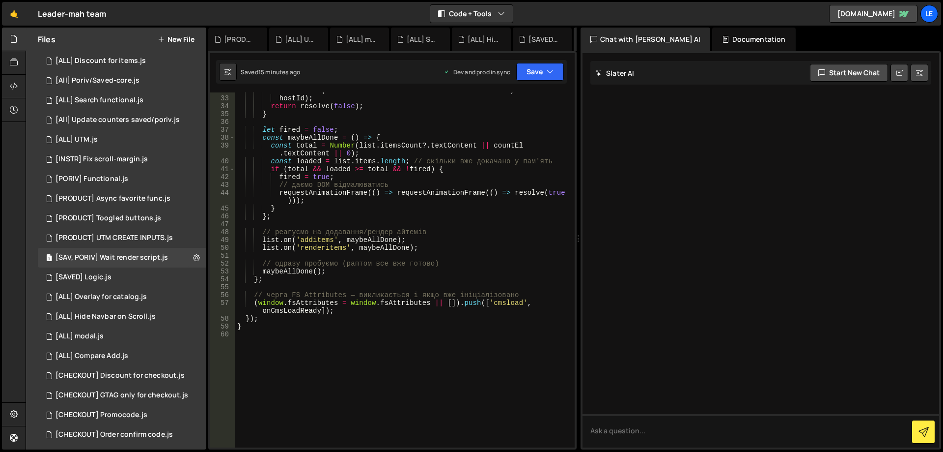
type textarea "// реагуємо на додавання/рендер айтемів"
click at [355, 233] on div "console . warn ( 'waitForCmsAll: CMS List not found in host:' , hostId ) ; retu…" at bounding box center [403, 271] width 336 height 370
paste input "[URL][DOMAIN_NAME]","
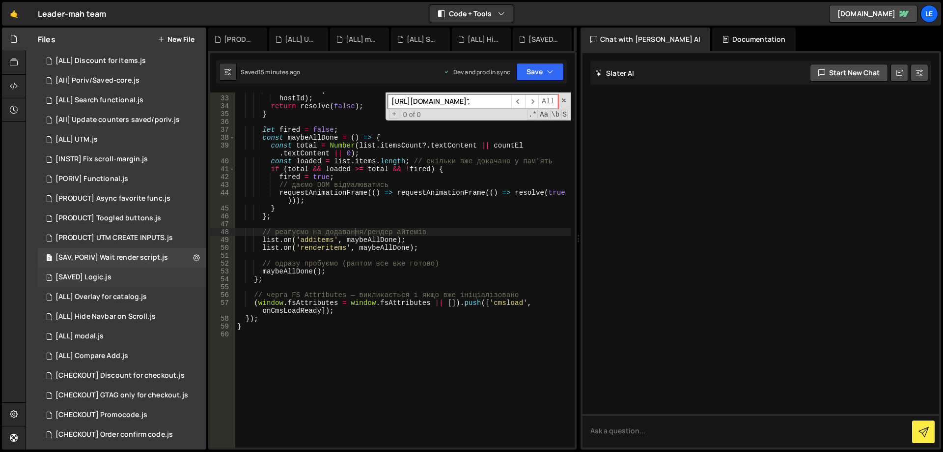
type input "[URL][DOMAIN_NAME]","
click at [106, 270] on div "1 [SAVED] Logic.js 0" at bounding box center [122, 277] width 169 height 20
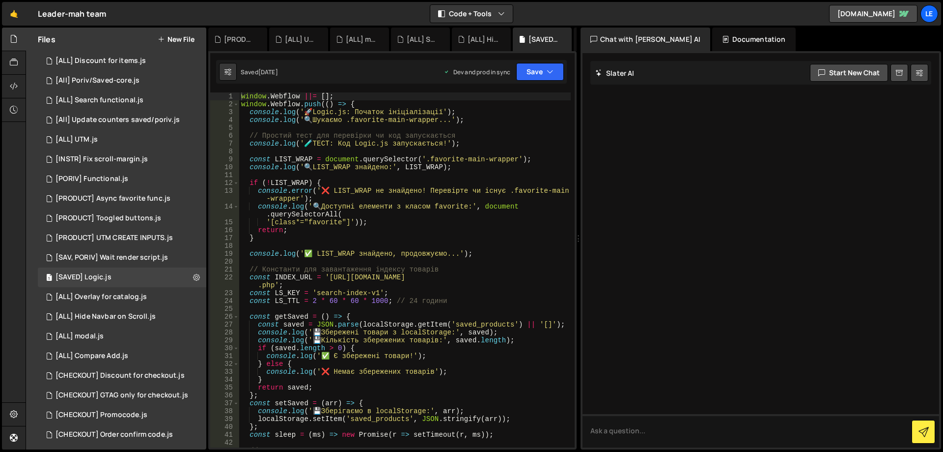
type textarea "return;"
click at [411, 231] on div "window . Webflow ||= [ ] ; window . Webflow . push (( ) => { console . log ( ' …" at bounding box center [405, 277] width 332 height 370
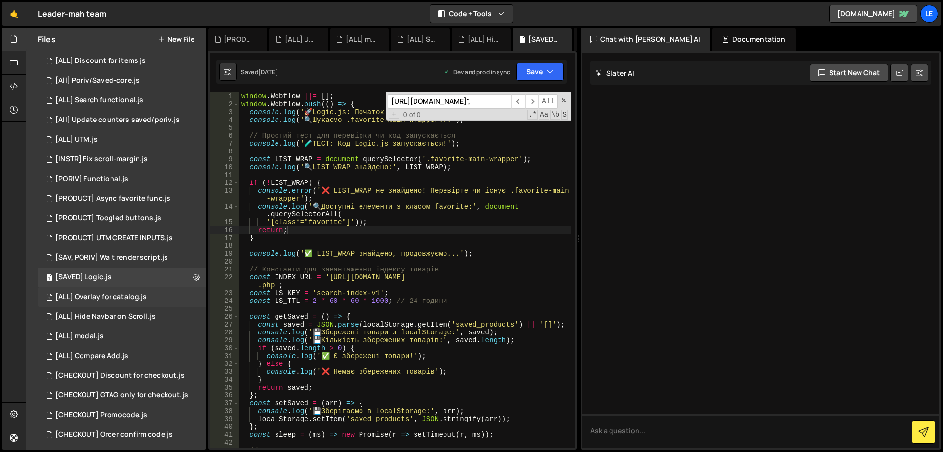
type input "[URL][DOMAIN_NAME]","
click at [125, 297] on div "[ALL] Overlay for catalog.js" at bounding box center [101, 296] width 91 height 9
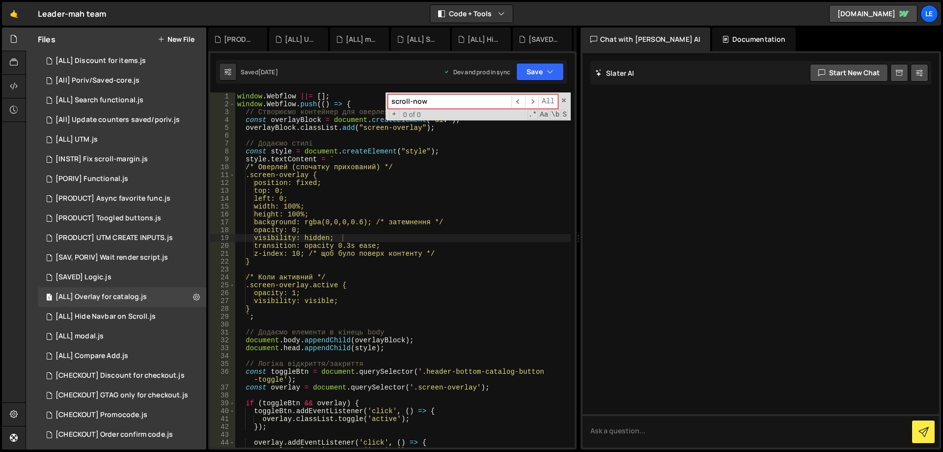
type textarea "background: rgba(0,0,0,0.6); /* затемнення */"
click at [384, 222] on div "window . Webflow ||= [ ] ; window . Webflow . push (( ) => { // Створюємо конте…" at bounding box center [403, 277] width 336 height 370
paste input "[URL][DOMAIN_NAME]","
drag, startPoint x: 424, startPoint y: 107, endPoint x: 341, endPoint y: 106, distance: 82.1
click at [341, 106] on div "window . Webflow ||= [ ] ; window . Webflow . push (( ) => { // Створюємо конте…" at bounding box center [403, 269] width 336 height 355
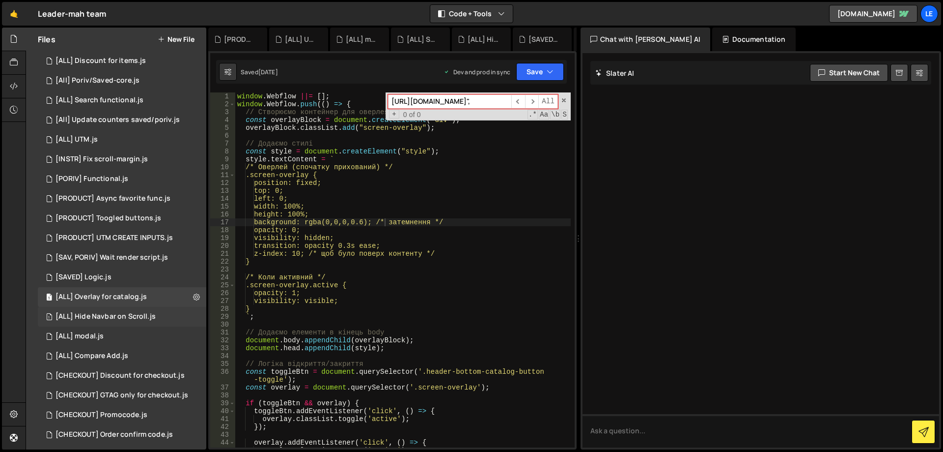
type input "[URL][DOMAIN_NAME]","
click at [132, 313] on div "[ALL] Hide Navbar on Scroll.js" at bounding box center [106, 316] width 100 height 9
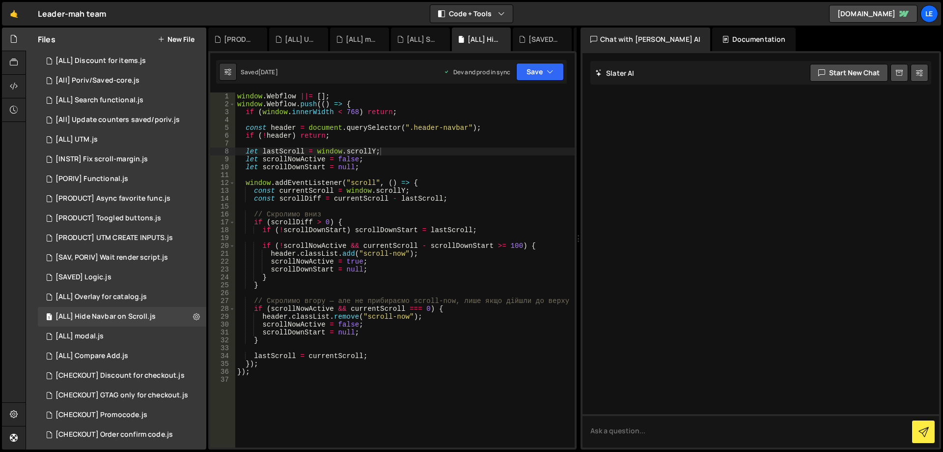
click at [372, 239] on div "window . Webflow ||= [ ] ; window . Webflow . push (( ) => { if ( window . inne…" at bounding box center [405, 277] width 340 height 370
paste input "[URL][DOMAIN_NAME]","
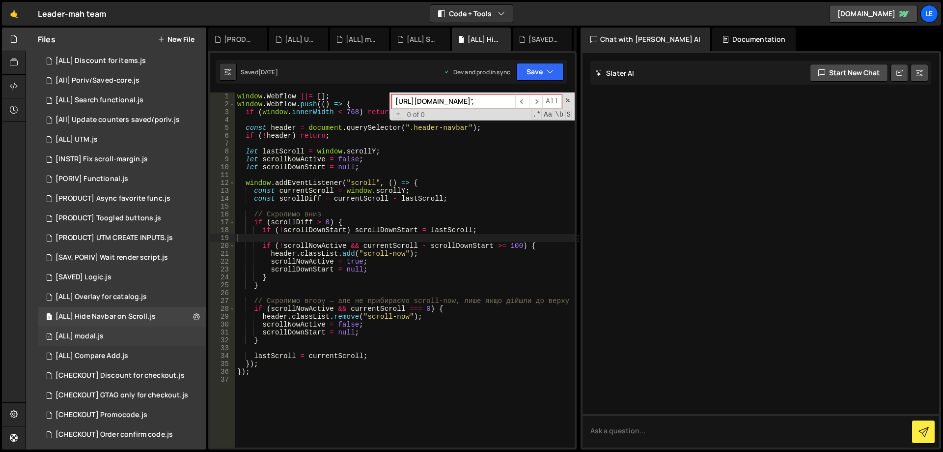
type input "[URL][DOMAIN_NAME]","
click at [130, 335] on div "1 [ALL] modal.js 0" at bounding box center [122, 336] width 169 height 20
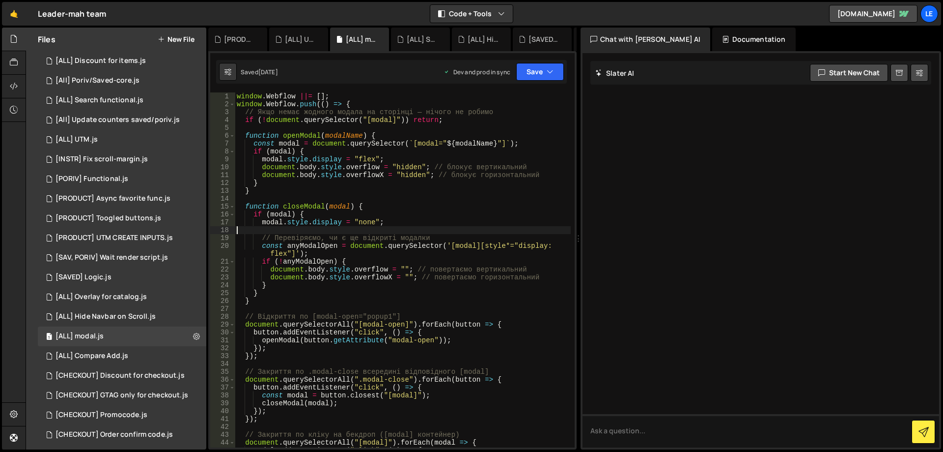
click at [373, 231] on div "window . Webflow ||= [ ] ; window . Webflow . push (( ) => { // Якщо немає жодн…" at bounding box center [403, 281] width 336 height 378
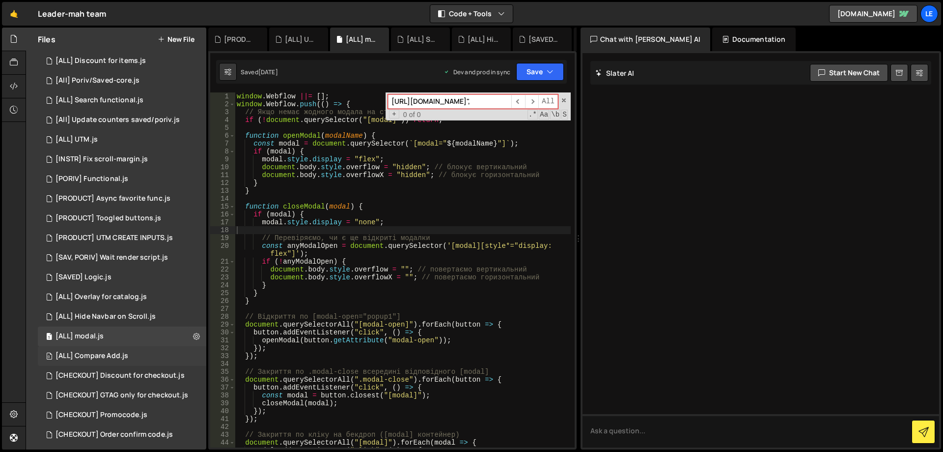
type input "[URL][DOMAIN_NAME]","
click at [134, 353] on div "0 [ALL] Compare Add.js 0" at bounding box center [122, 356] width 169 height 20
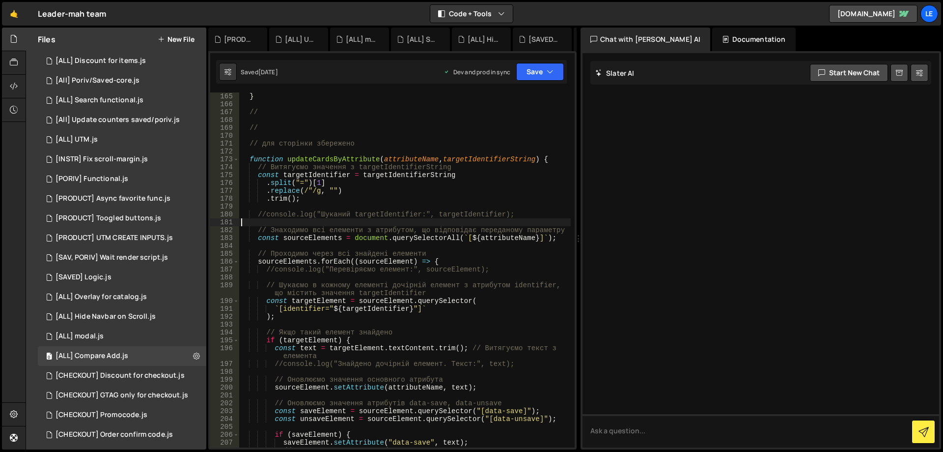
click at [441, 222] on div "} // // // для сторінки збережено function updateCardsByAttribute ( attributeNa…" at bounding box center [405, 277] width 332 height 370
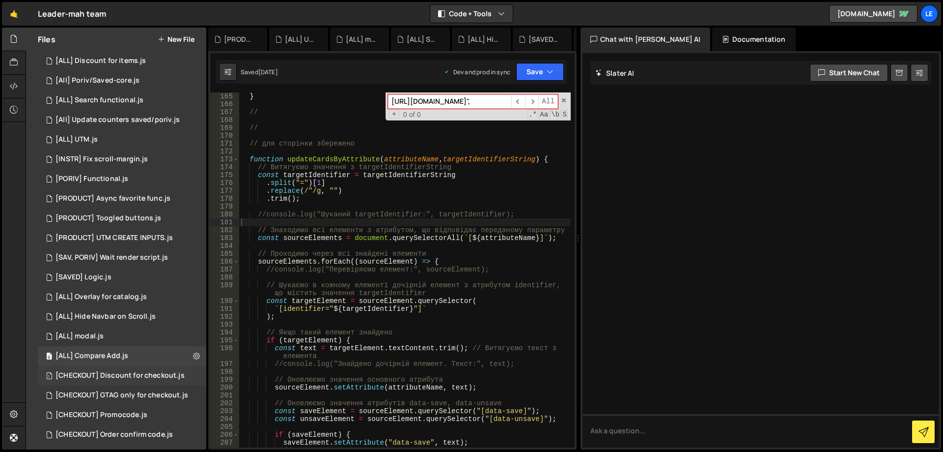
type input "[URL][DOMAIN_NAME]","
click at [121, 373] on div "[CHECKOUT] Discount for checkout.js" at bounding box center [120, 375] width 129 height 9
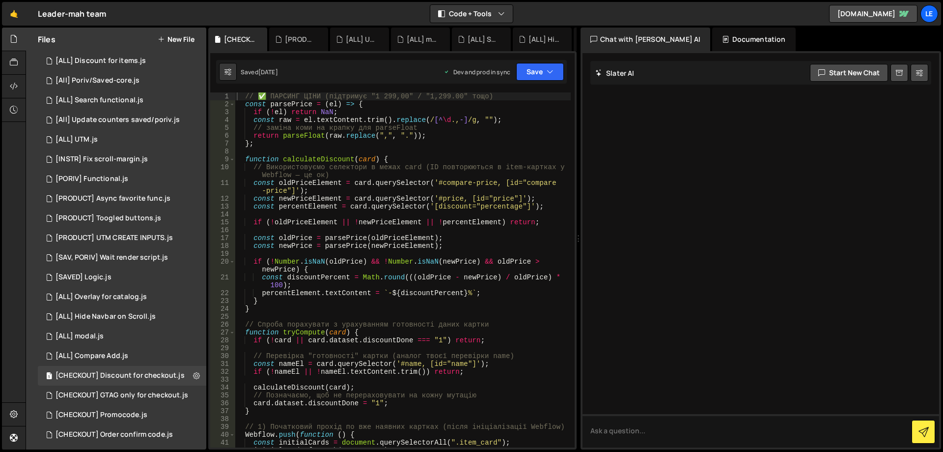
type textarea "const oldPrice = parsePrice(oldPriceElement);"
click at [369, 236] on div "// ✅ ПАРСИНГ ЦІНИ (підтримує "1 299,00" / "1,299.00" тощо) const parsePrice = (…" at bounding box center [403, 277] width 336 height 370
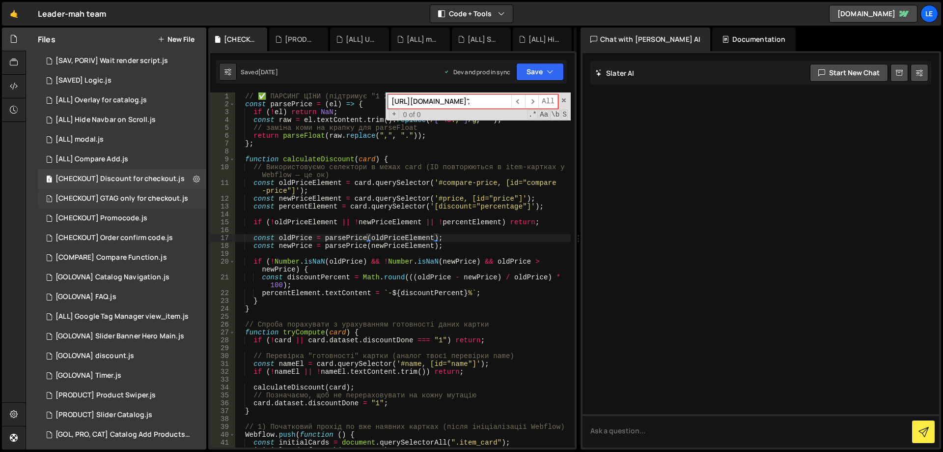
type input "[URL][DOMAIN_NAME]","
click at [142, 195] on div "[CHECKOUT] GTAG only for checkout.js" at bounding box center [122, 198] width 133 height 9
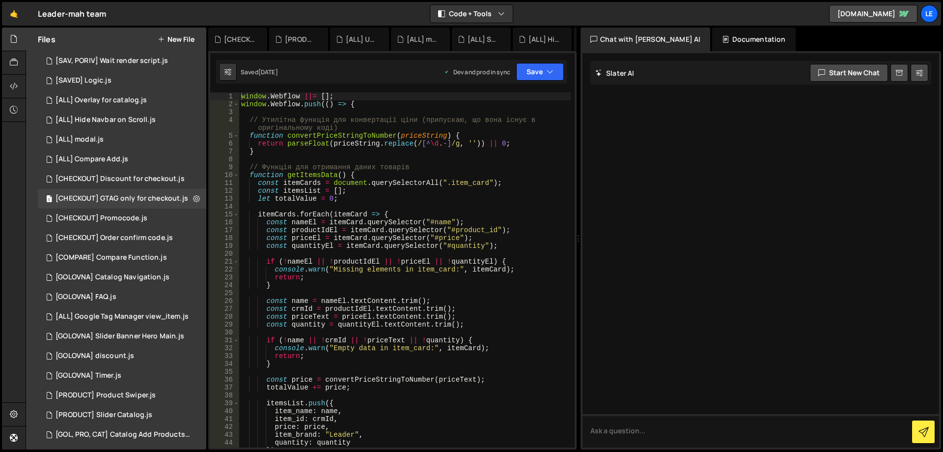
click at [331, 203] on div "window . Webflow ||= [ ] ; window . Webflow . push (( ) => { // Утилітна функці…" at bounding box center [405, 277] width 332 height 370
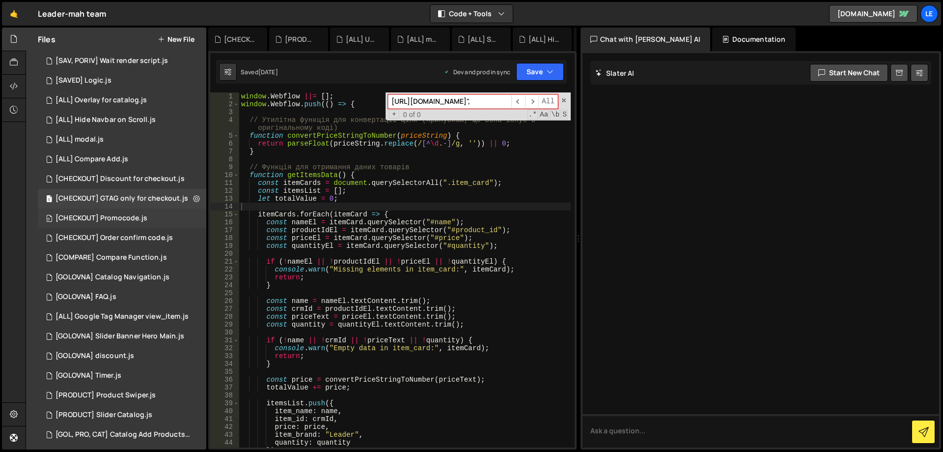
type input "[URL][DOMAIN_NAME]","
click at [120, 218] on div "[CHECKOUT] Promocode.js" at bounding box center [102, 218] width 92 height 9
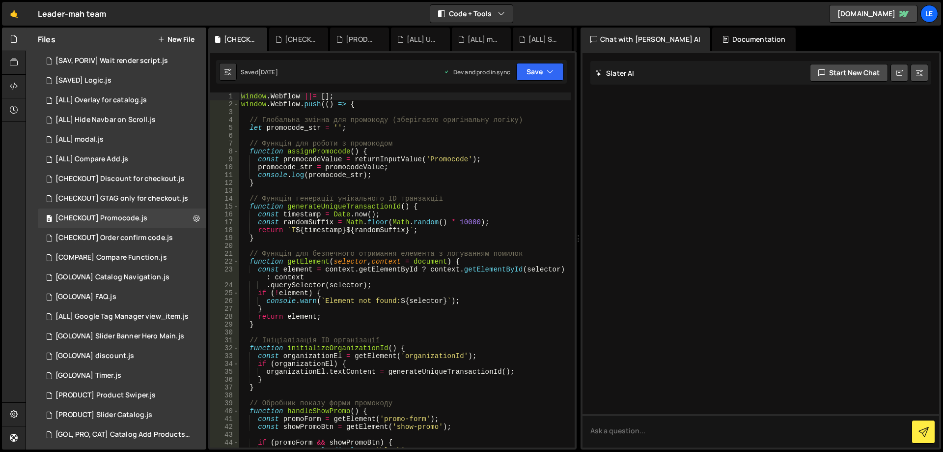
type textarea "// Функція генерації унікального ID транзакції"
click at [384, 201] on div "window . Webflow ||= [ ] ; window . Webflow . push (( ) => { // Глобальна змінн…" at bounding box center [405, 277] width 332 height 370
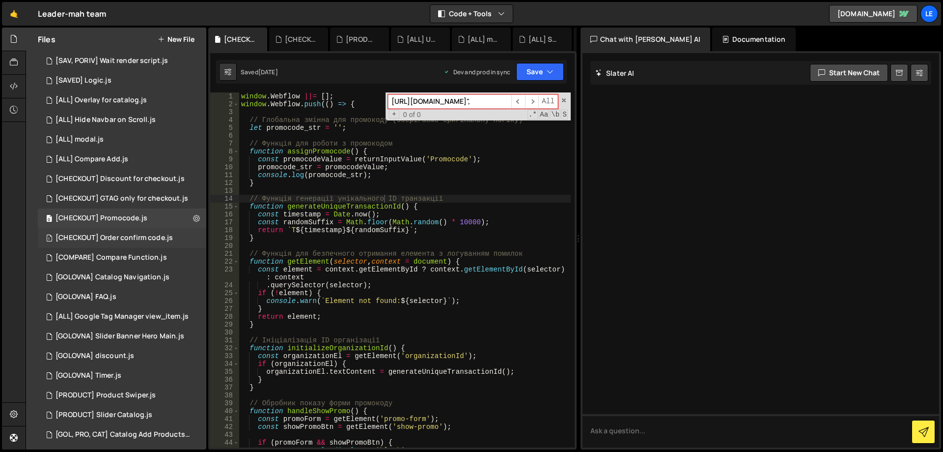
type input "[URL][DOMAIN_NAME]","
click at [131, 232] on div "1 [CHECKOUT] Order confirm code.js 0" at bounding box center [122, 238] width 169 height 20
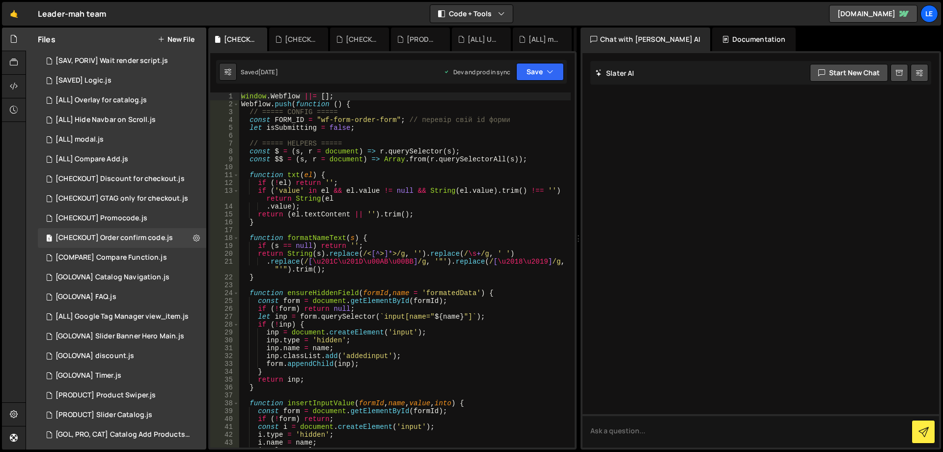
type textarea "return (el.textContent || '').trim();"
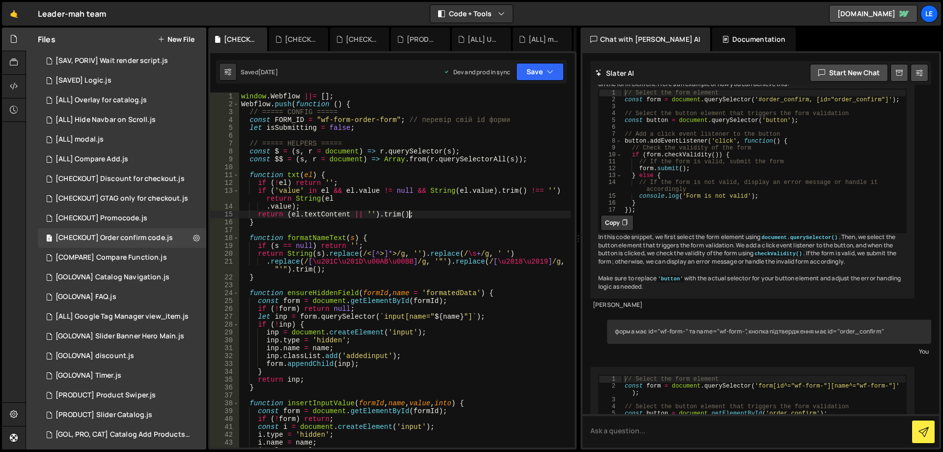
click at [410, 213] on div "window . Webflow ||= [ ] ; Webflow . push ( function ( ) { // ===== CONFIG ====…" at bounding box center [405, 277] width 332 height 370
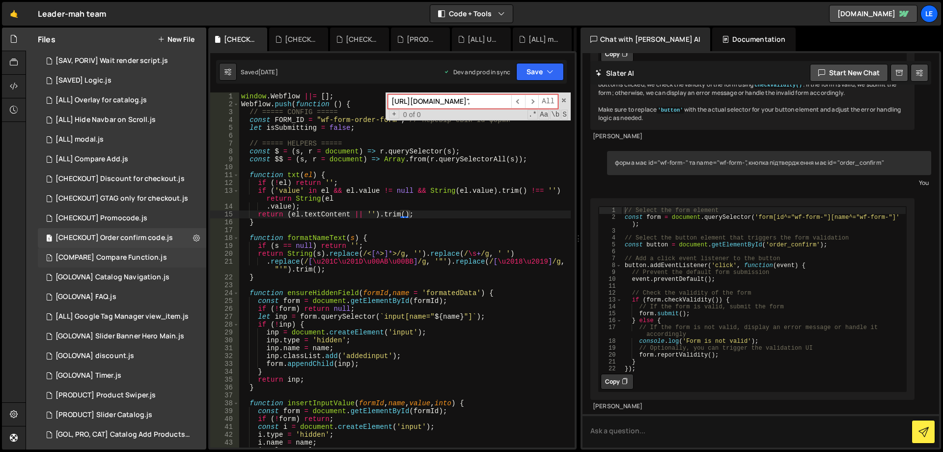
type input "[URL][DOMAIN_NAME]","
click at [125, 252] on div "1 [COMPARE] Compare Function.js 0" at bounding box center [122, 258] width 169 height 20
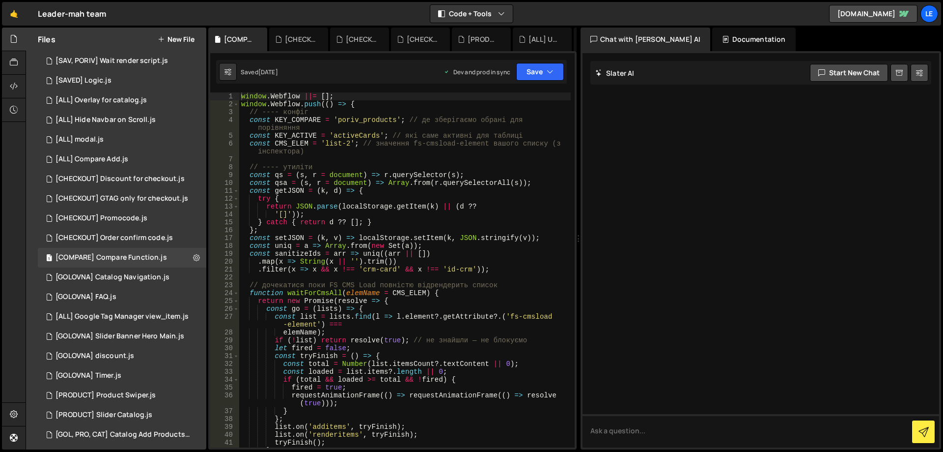
type textarea "'[]'));"
click at [347, 217] on div "window . Webflow ||= [ ] ; window . Webflow . push (( ) => { // ---- конфіг con…" at bounding box center [405, 281] width 332 height 378
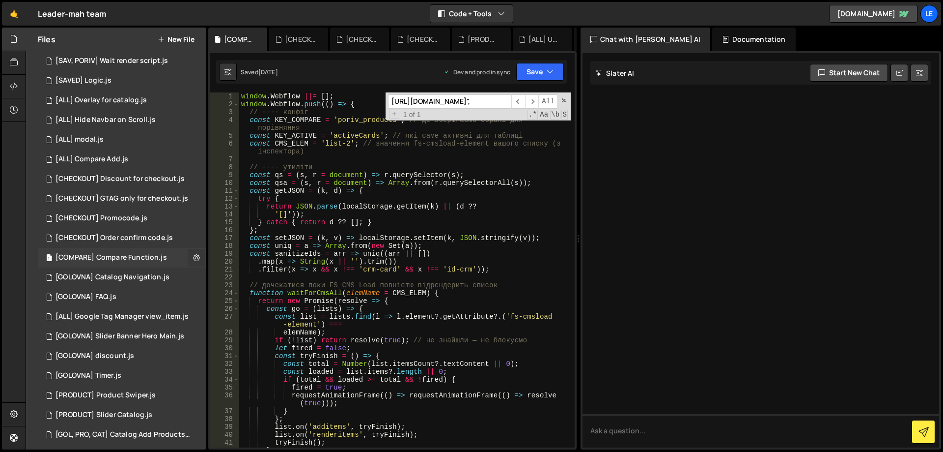
type input "[URL][DOMAIN_NAME]","
click at [193, 257] on icon at bounding box center [196, 257] width 7 height 9
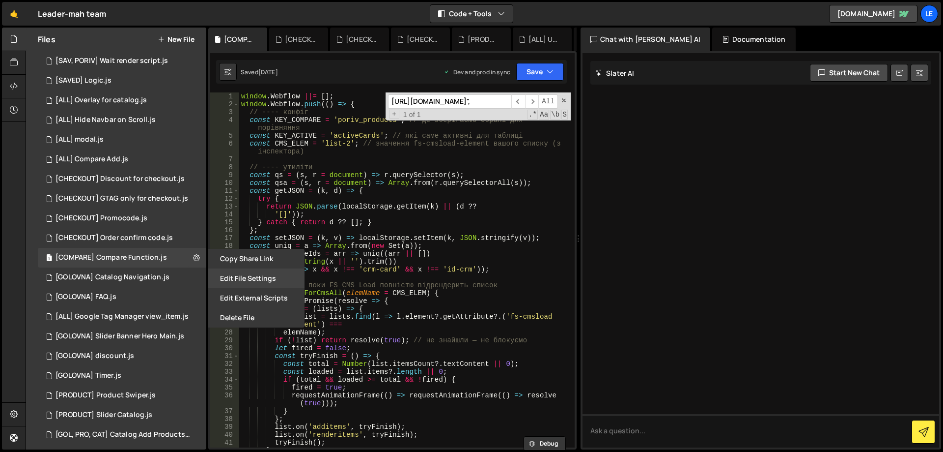
click at [228, 277] on button "Edit File Settings" at bounding box center [256, 278] width 96 height 20
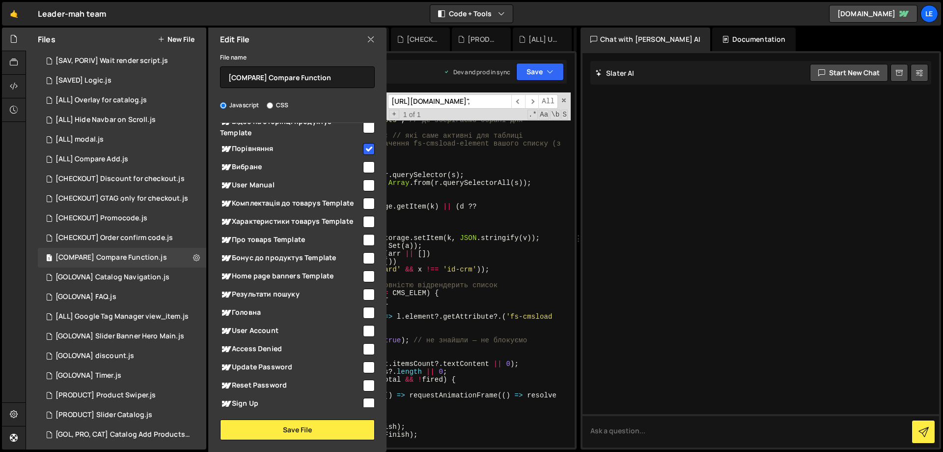
click at [365, 150] on input "checkbox" at bounding box center [369, 149] width 12 height 12
checkbox input "false"
click at [310, 425] on button "Save File" at bounding box center [297, 429] width 155 height 21
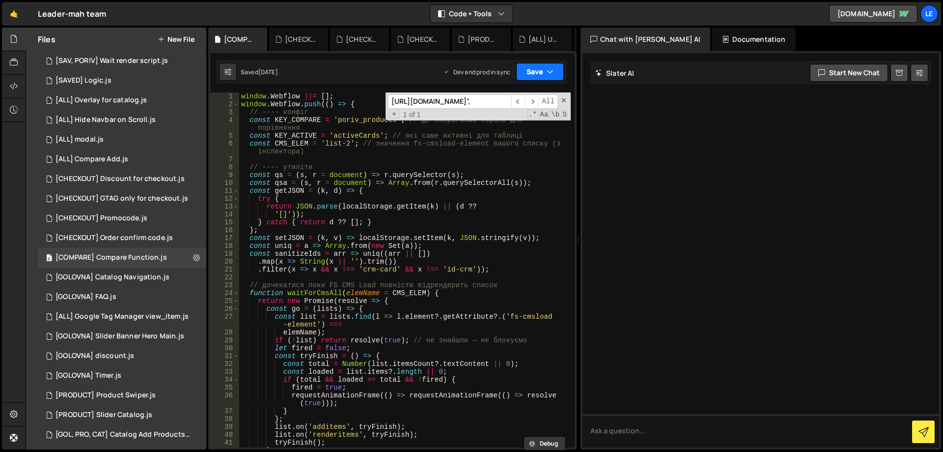
click at [539, 74] on button "Save" at bounding box center [540, 72] width 48 height 18
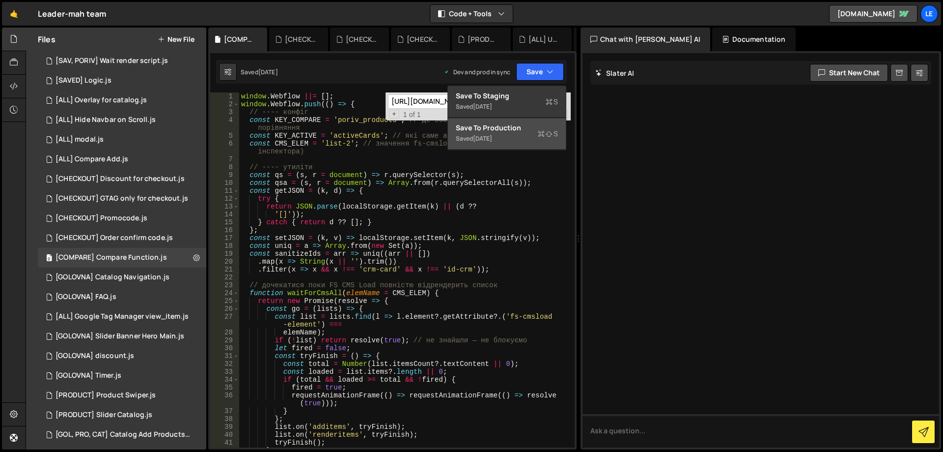
click at [526, 123] on div "Save to Production S" at bounding box center [507, 128] width 102 height 10
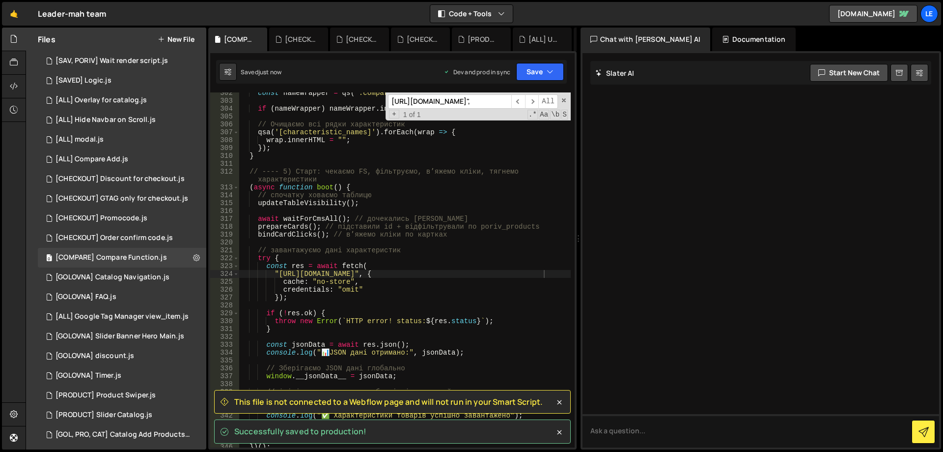
click at [463, 163] on div "const nameWrapper = qs ( ".comparsion_table_key_wrapper" ) ; if ( nameWrapper )…" at bounding box center [405, 274] width 332 height 370
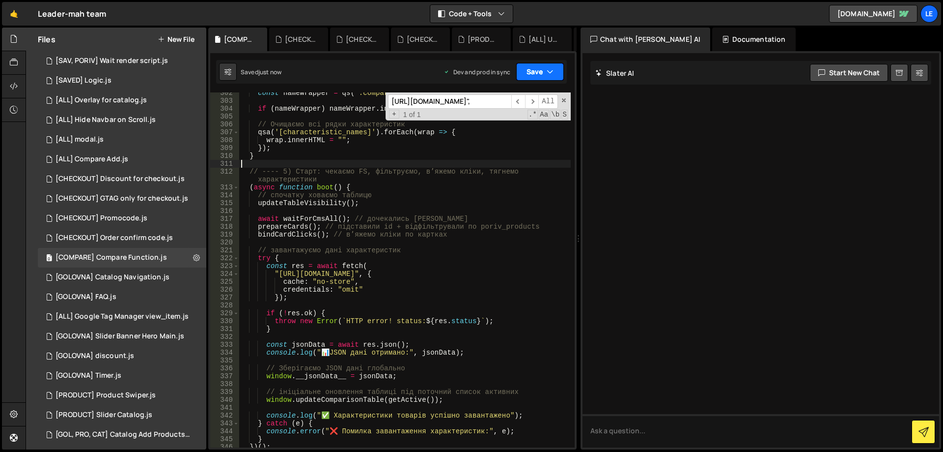
click at [538, 66] on button "Save" at bounding box center [540, 72] width 48 height 18
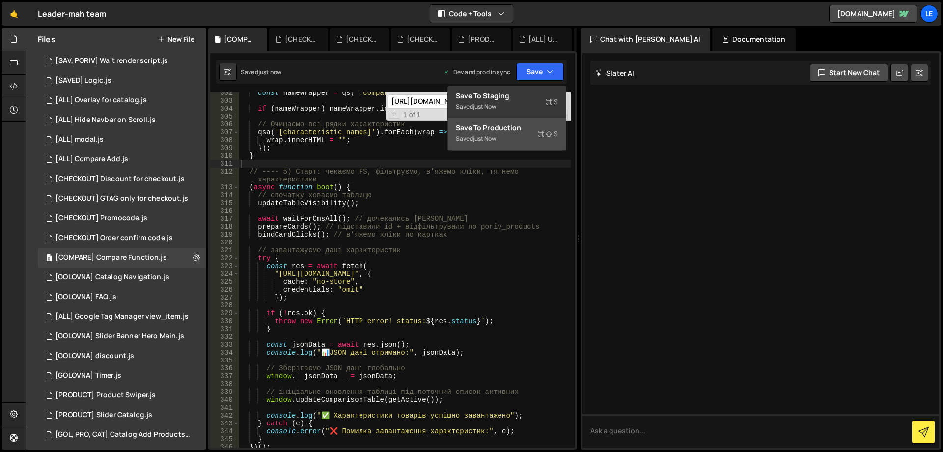
click at [526, 125] on div "Save to Production S" at bounding box center [507, 128] width 102 height 10
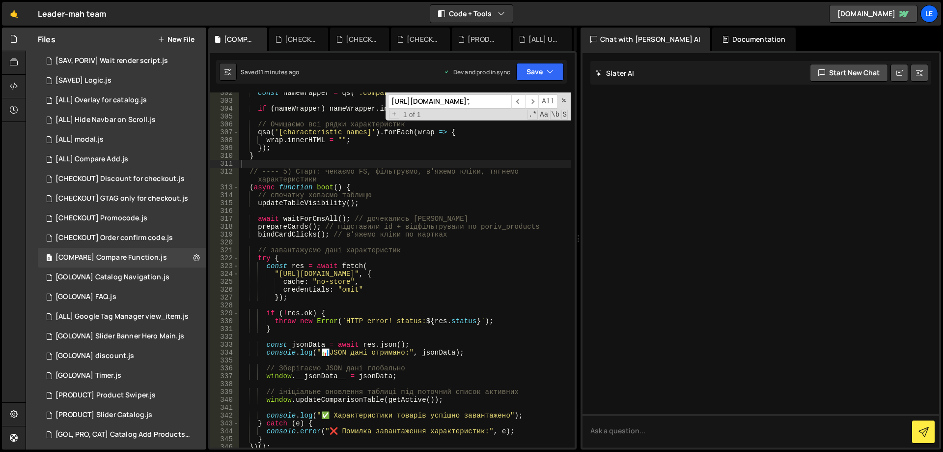
click at [389, 204] on div "const nameWrapper = qs ( ".comparsion_table_key_wrapper" ) ; if ( nameWrapper )…" at bounding box center [405, 274] width 332 height 370
click at [561, 97] on div "[URL][DOMAIN_NAME]", ​ ​ All Replace All + 1 of 1 .* Aa \b S" at bounding box center [478, 106] width 185 height 28
click at [563, 97] on span at bounding box center [564, 100] width 7 height 7
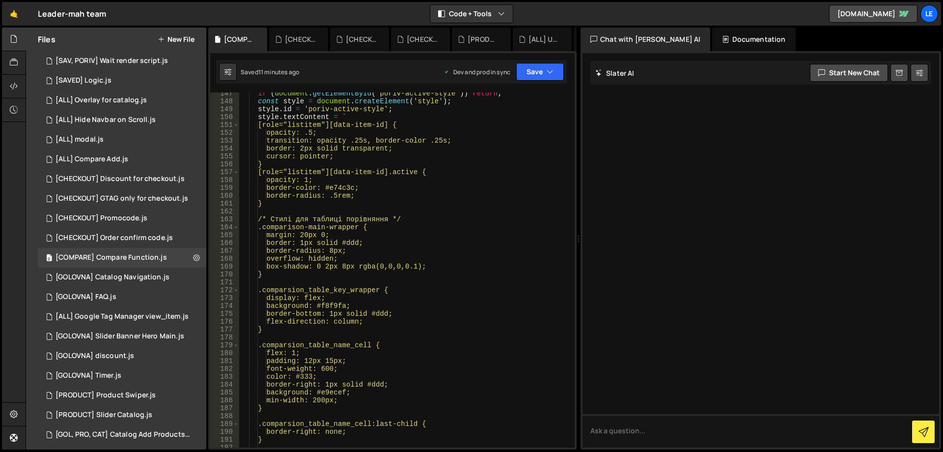
scroll to position [1162, 0]
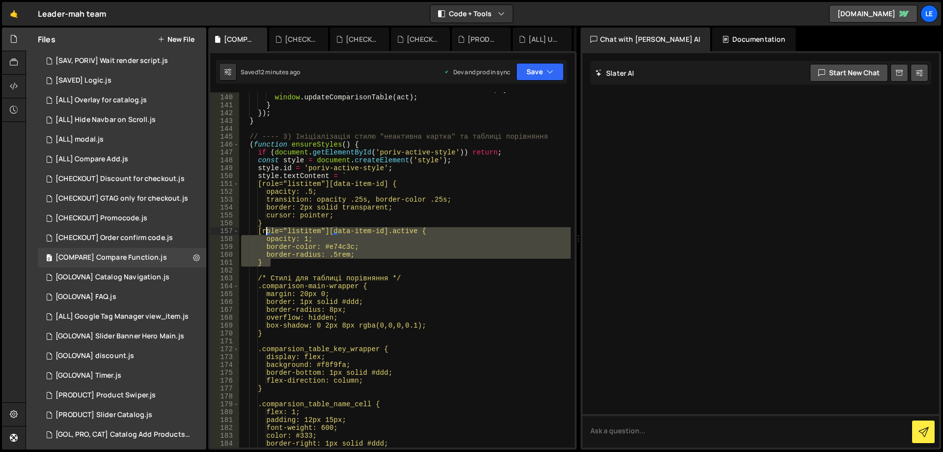
drag, startPoint x: 282, startPoint y: 262, endPoint x: 267, endPoint y: 233, distance: 32.7
click at [267, 233] on div "if ( typeof window . updateComparisonTable === 'function' ) { window . updateCo…" at bounding box center [405, 270] width 332 height 370
click at [415, 259] on div "if ( typeof window . updateComparisonTable === 'function' ) { window . updateCo…" at bounding box center [405, 269] width 332 height 355
type textarea "}"
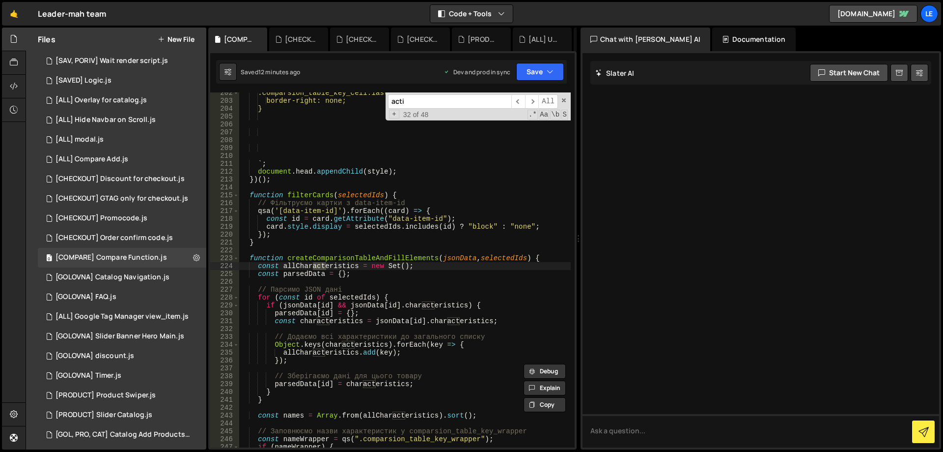
scroll to position [2047, 0]
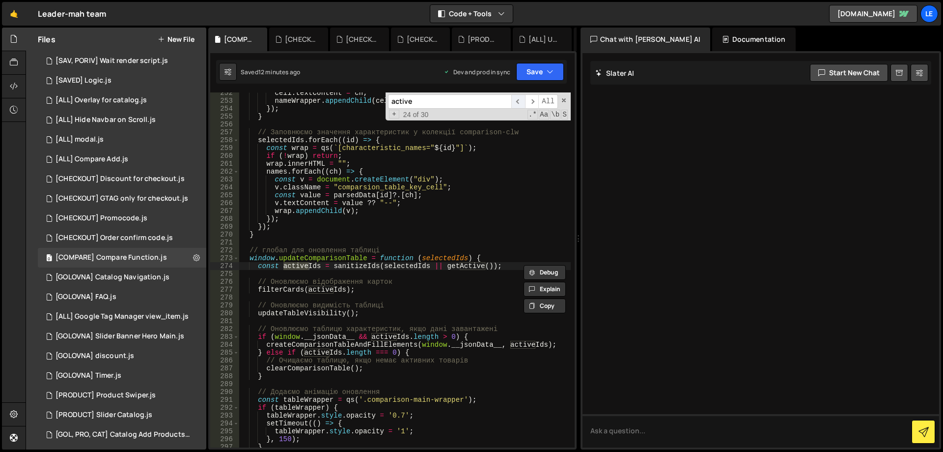
type input "active"
click at [522, 99] on span "​" at bounding box center [518, 101] width 14 height 14
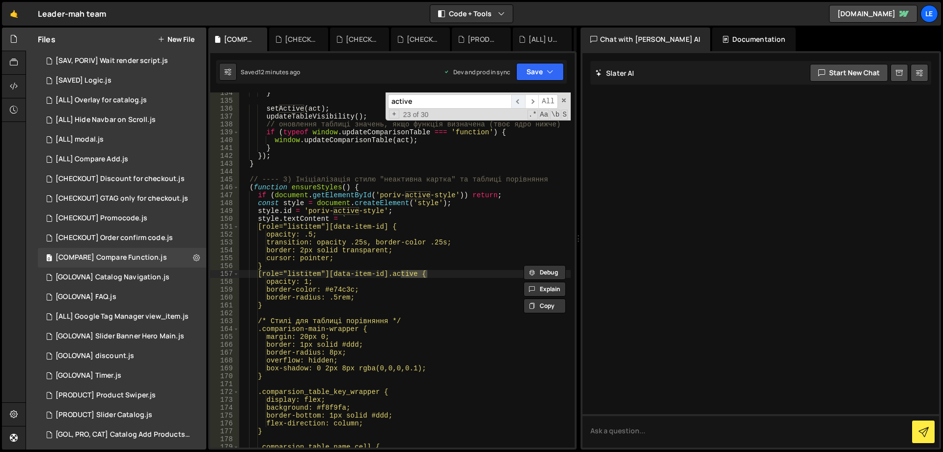
click at [523, 99] on span "​" at bounding box center [518, 101] width 14 height 14
click at [523, 100] on span "​" at bounding box center [518, 101] width 14 height 14
click at [532, 102] on span "​" at bounding box center [532, 101] width 14 height 14
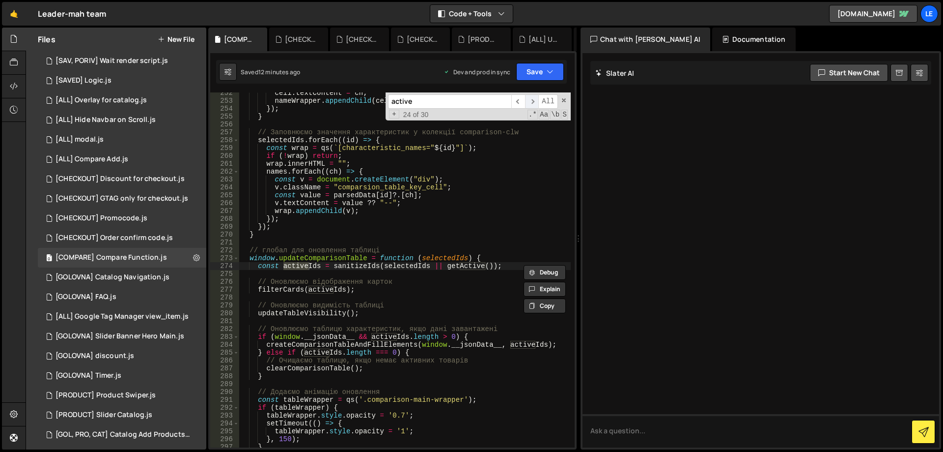
scroll to position [2047, 0]
click at [532, 102] on span "​" at bounding box center [532, 101] width 14 height 14
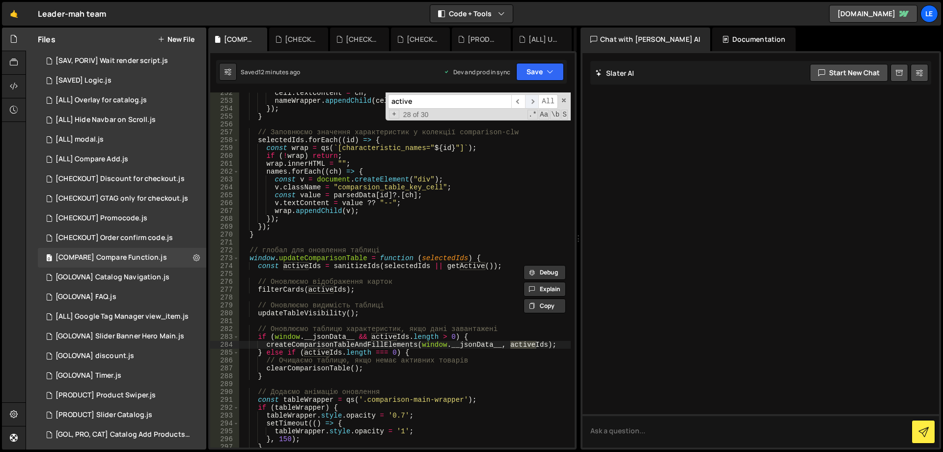
click at [532, 102] on span "​" at bounding box center [532, 101] width 14 height 14
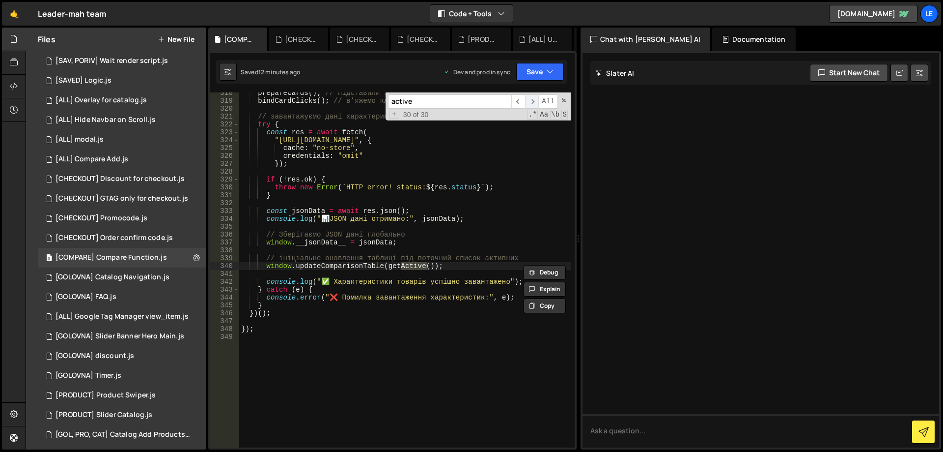
scroll to position [2574, 0]
click at [532, 102] on span "​" at bounding box center [532, 101] width 14 height 14
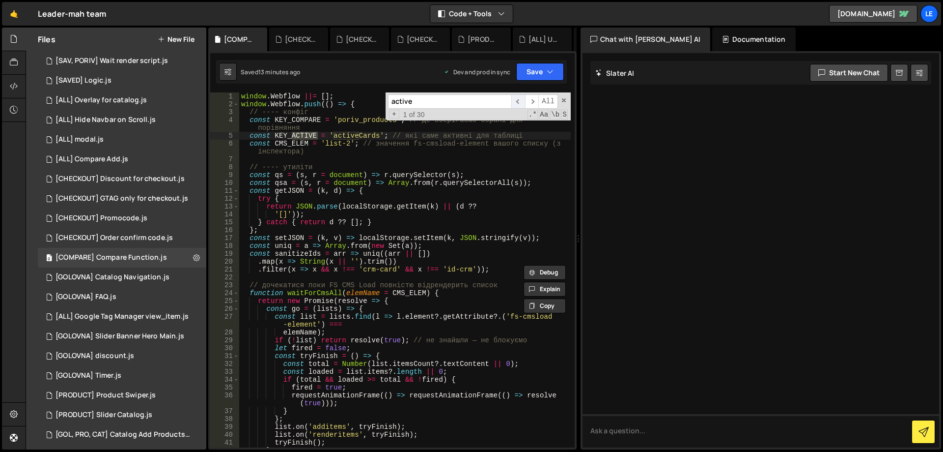
click at [520, 105] on span "​" at bounding box center [518, 101] width 14 height 14
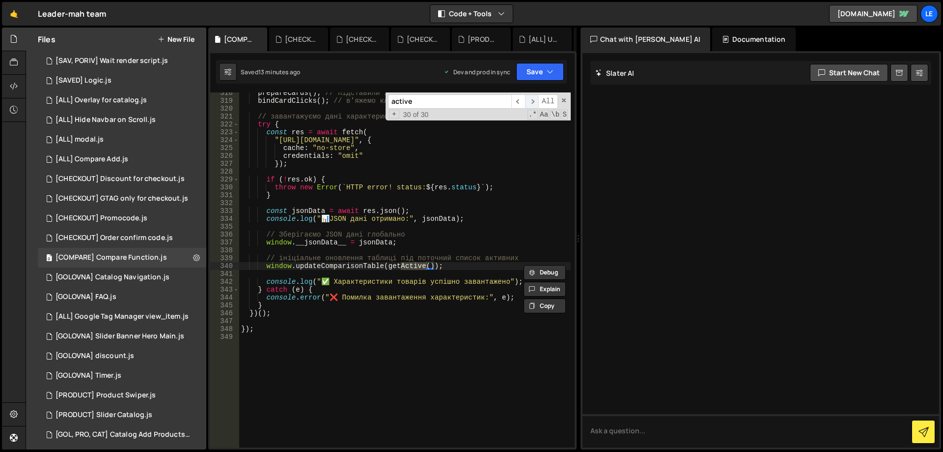
click at [527, 104] on span "​" at bounding box center [532, 101] width 14 height 14
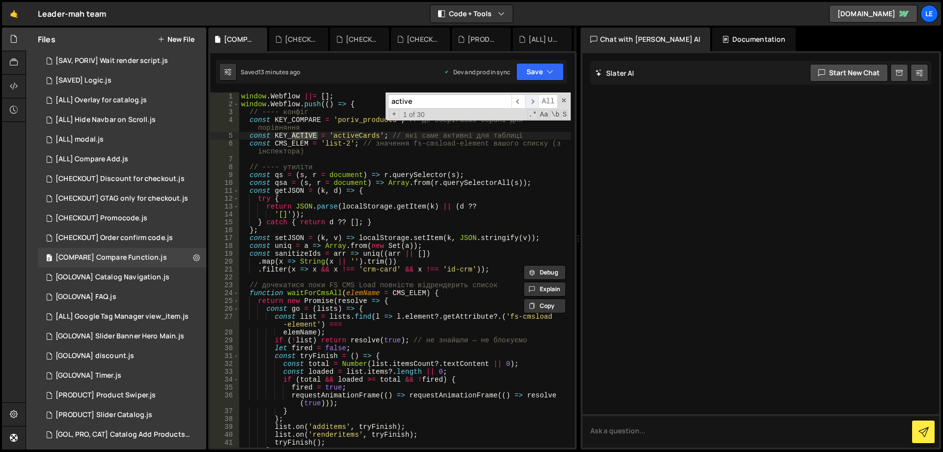
scroll to position [0, 0]
click at [529, 104] on span "​" at bounding box center [532, 101] width 14 height 14
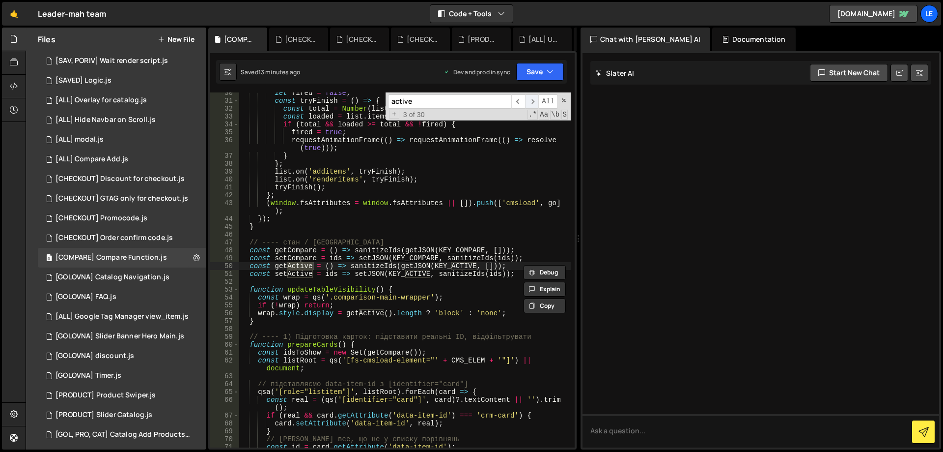
click at [529, 104] on span "​" at bounding box center [532, 101] width 14 height 14
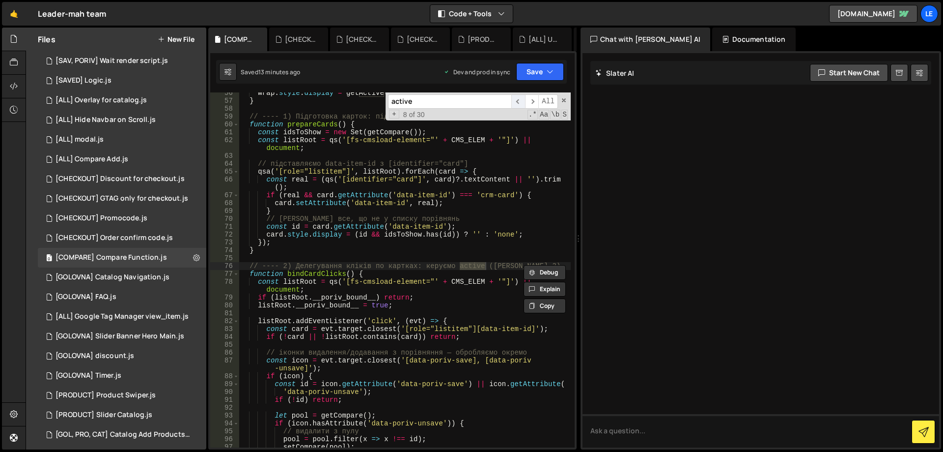
click at [519, 104] on span "​" at bounding box center [518, 101] width 14 height 14
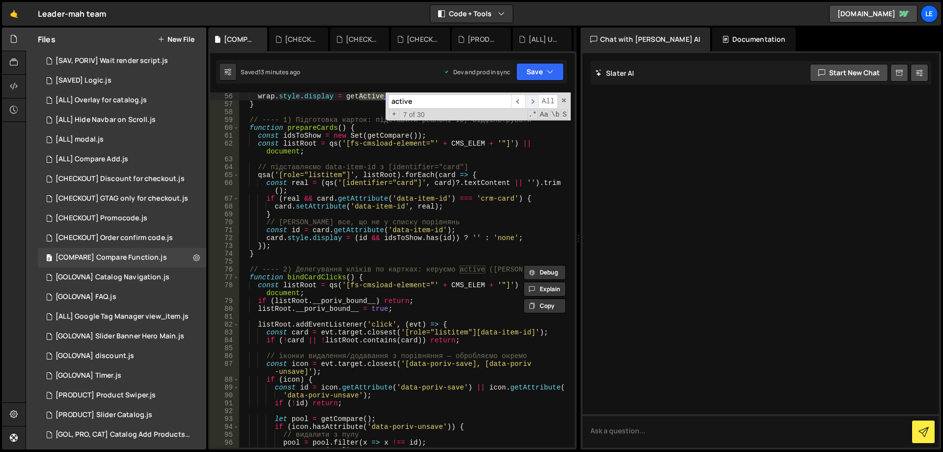
click at [529, 103] on span "​" at bounding box center [532, 101] width 14 height 14
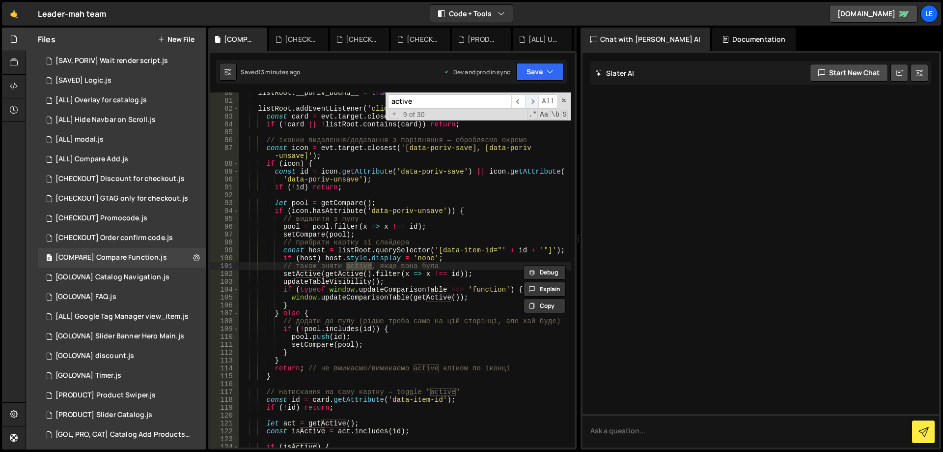
scroll to position [687, 0]
click at [529, 103] on span "​" at bounding box center [532, 101] width 14 height 14
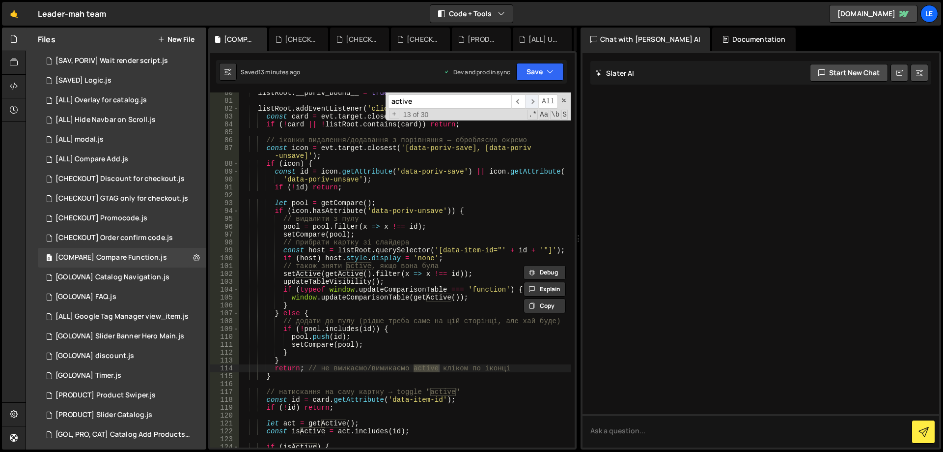
click at [529, 103] on span "​" at bounding box center [532, 101] width 14 height 14
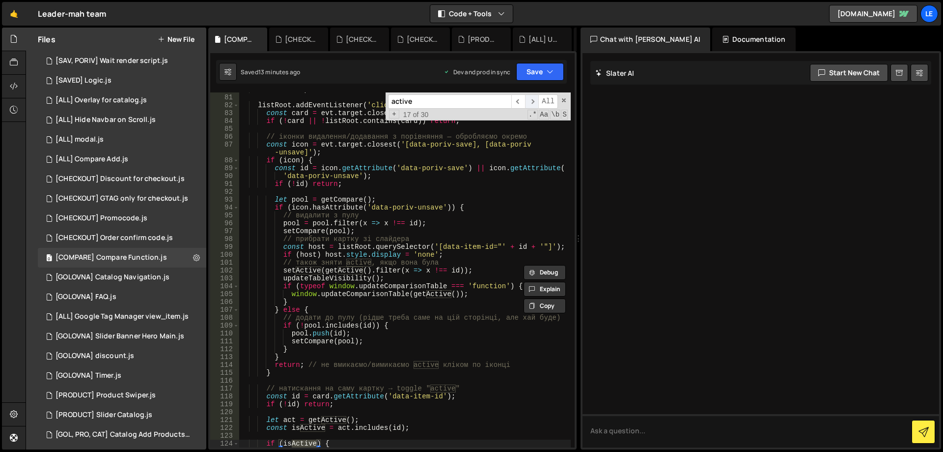
click at [529, 103] on span "​" at bounding box center [532, 101] width 14 height 14
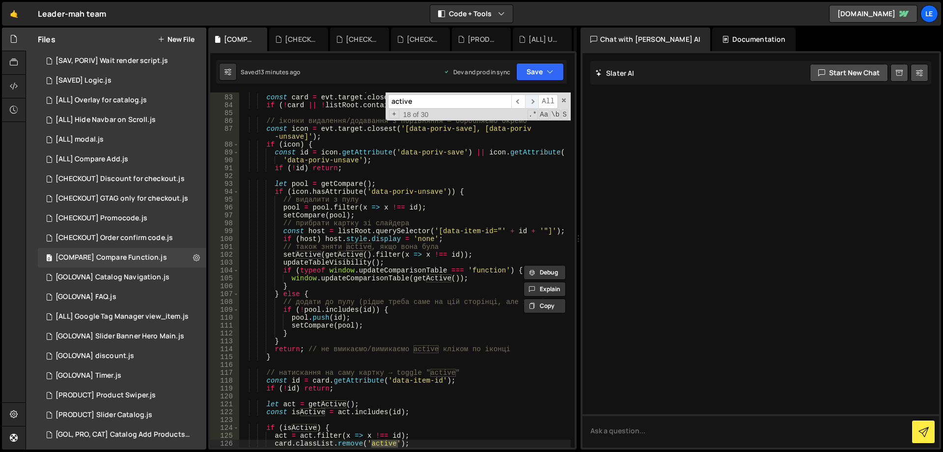
click at [529, 103] on span "​" at bounding box center [532, 101] width 14 height 14
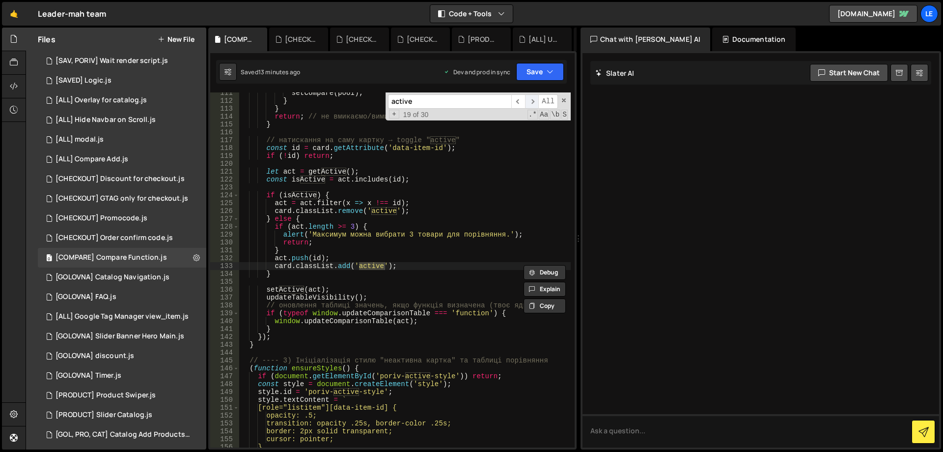
scroll to position [939, 0]
click at [529, 103] on span "​" at bounding box center [532, 101] width 14 height 14
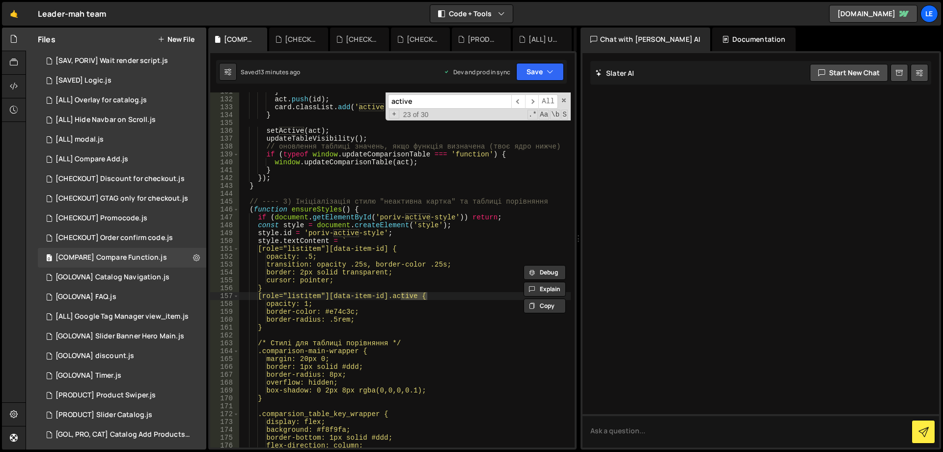
scroll to position [1098, 0]
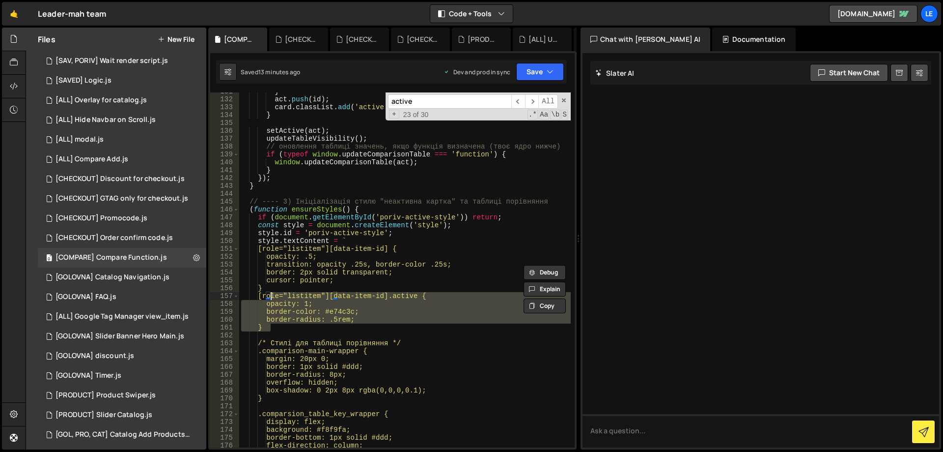
drag, startPoint x: 274, startPoint y: 315, endPoint x: 269, endPoint y: 297, distance: 19.0
click at [269, 297] on div "} act . push ( id ) ; card . classList . add ( 'active' ) ; } setActive ( act )…" at bounding box center [405, 272] width 332 height 370
click at [283, 315] on div "} act . push ( id ) ; card . classList . add ( 'active' ) ; } setActive ( act )…" at bounding box center [405, 269] width 332 height 355
drag, startPoint x: 274, startPoint y: 327, endPoint x: 265, endPoint y: 297, distance: 31.2
click at [265, 297] on div "} act . push ( id ) ; card . classList . add ( 'active' ) ; } setActive ( act )…" at bounding box center [405, 272] width 332 height 370
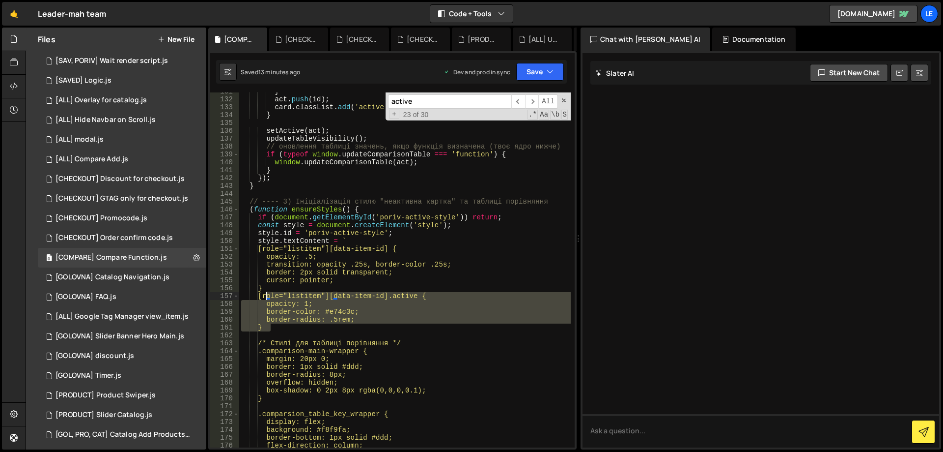
type textarea "[role="listitem"][data-item-id].active { opacity: 1;"
